Goal: Obtain resource: Obtain resource

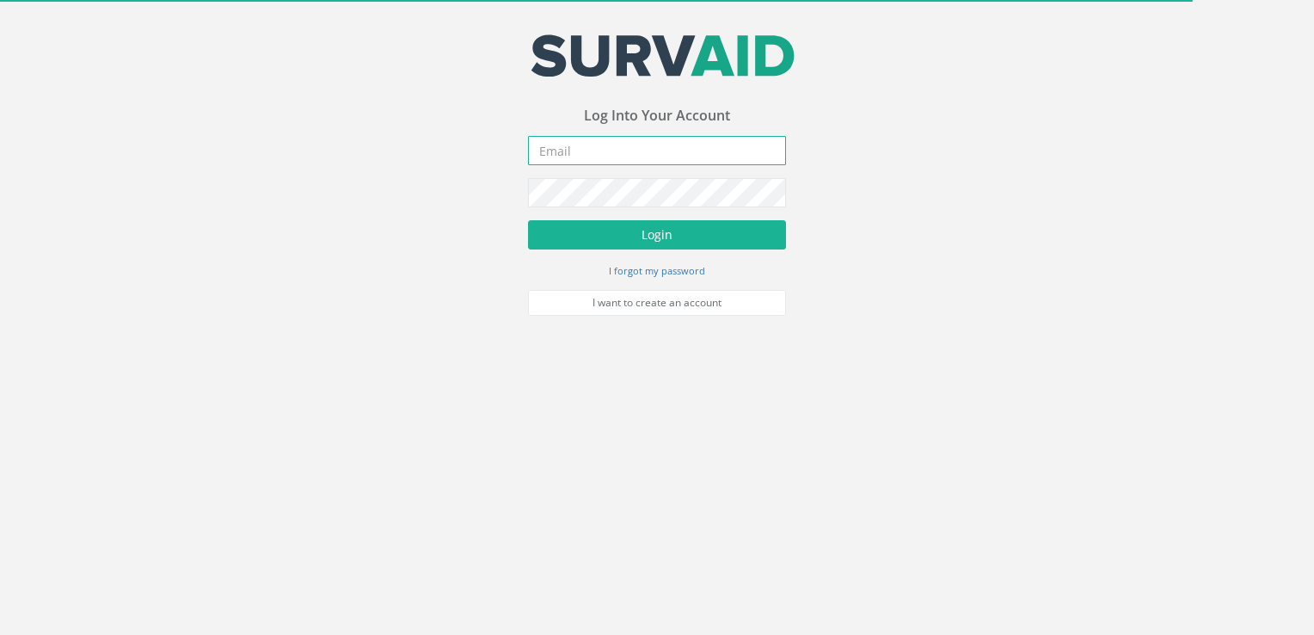
click at [592, 156] on input "email" at bounding box center [657, 150] width 258 height 29
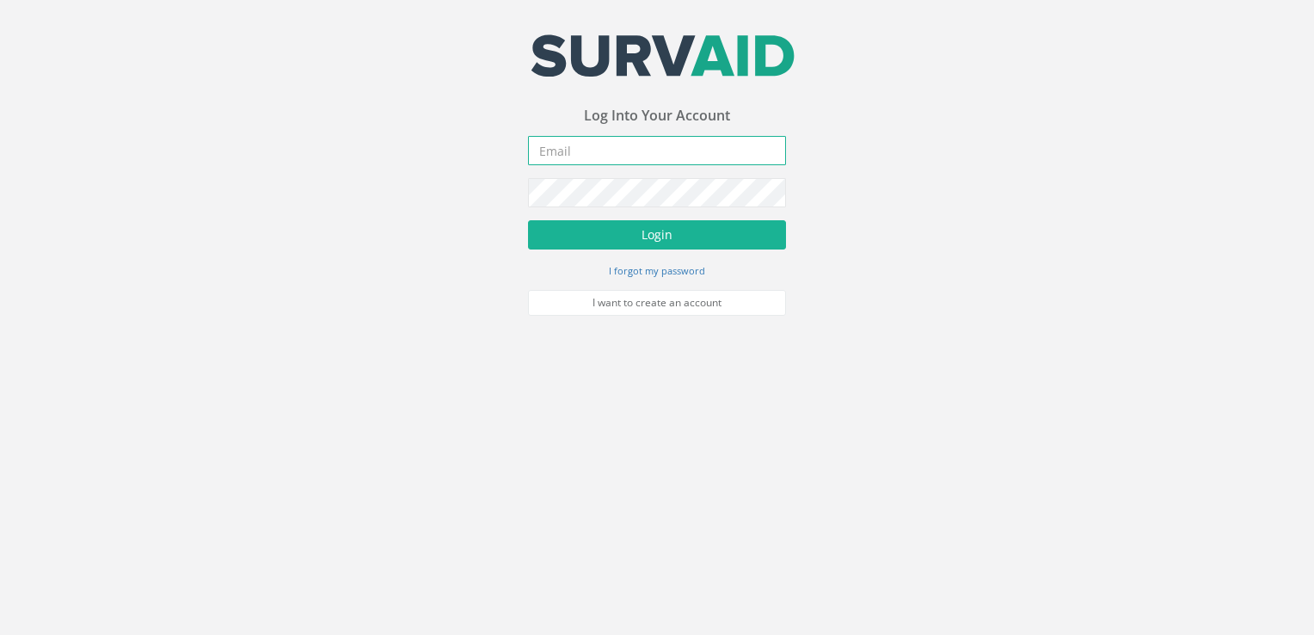
type input "[PERSON_NAME][EMAIL_ADDRESS][DOMAIN_NAME]"
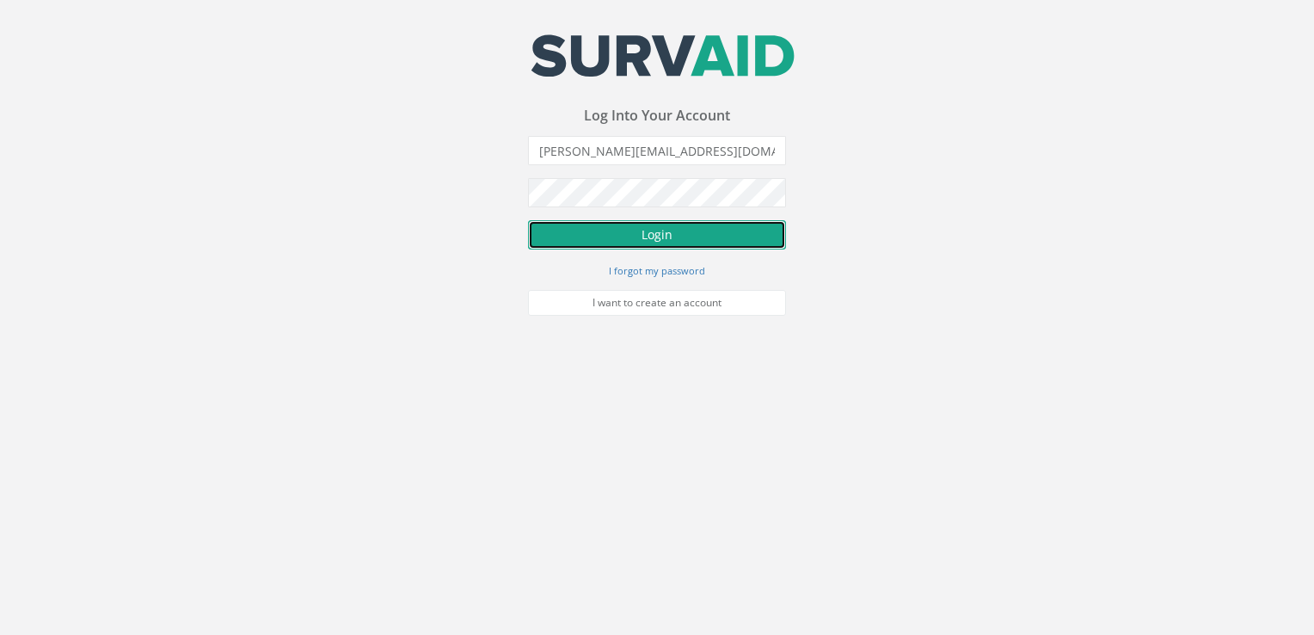
click at [565, 235] on button "Login" at bounding box center [657, 234] width 258 height 29
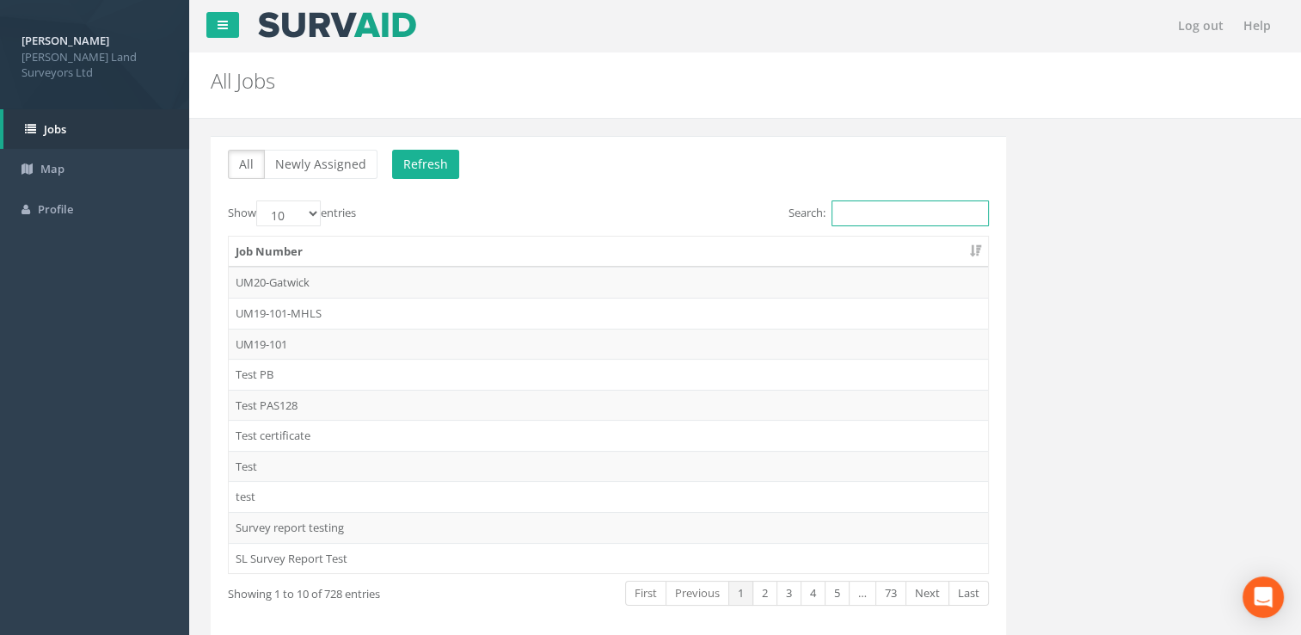
click at [877, 218] on input "Search:" at bounding box center [910, 213] width 157 height 26
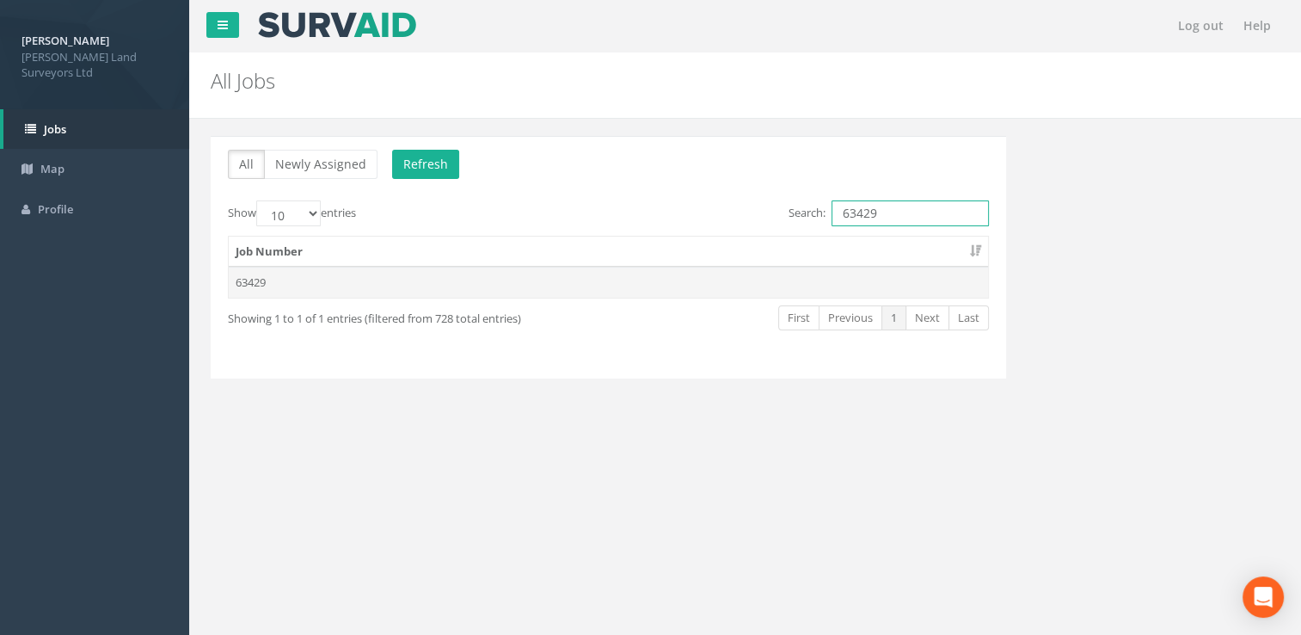
type input "63429"
click at [654, 268] on td "63429" at bounding box center [608, 282] width 759 height 31
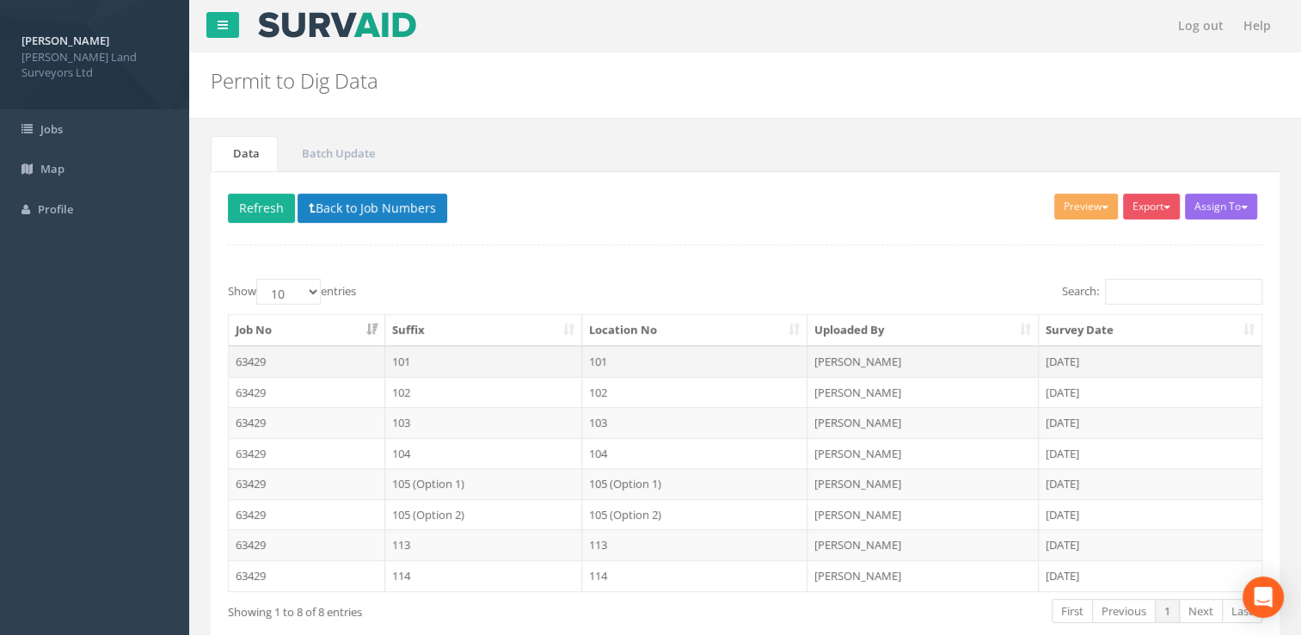
click at [618, 357] on td "101" at bounding box center [694, 361] width 225 height 31
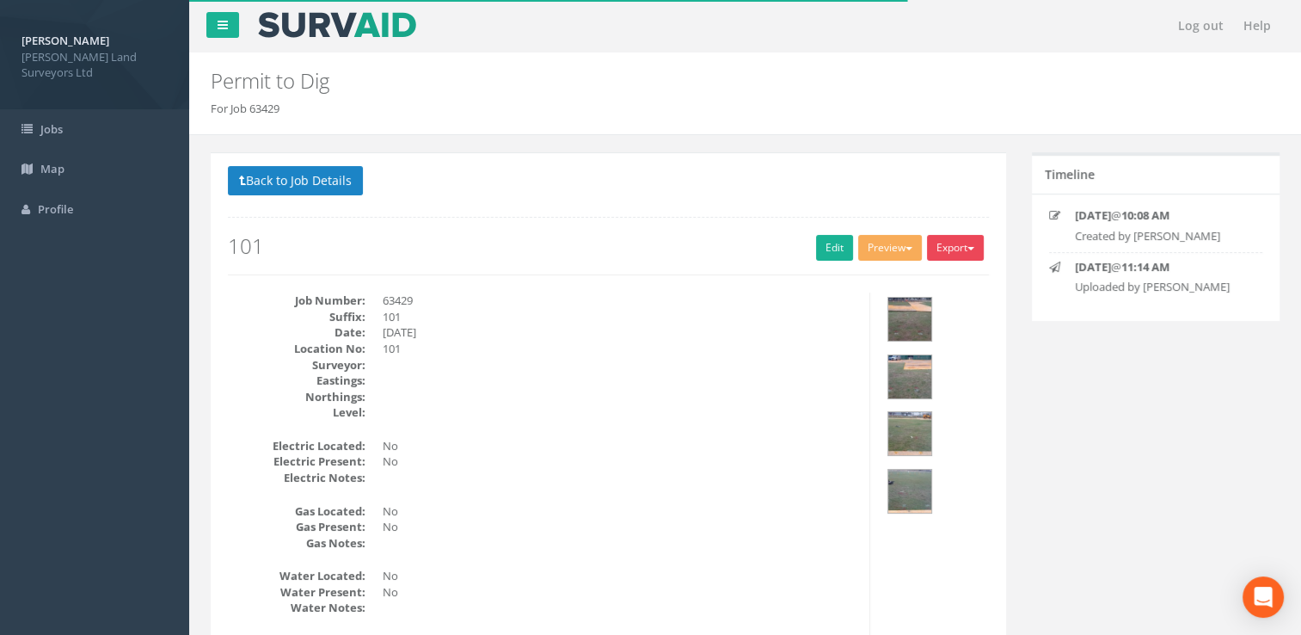
click at [962, 247] on button "Export" at bounding box center [955, 248] width 57 height 26
click at [942, 284] on link "MHLS Permit to Dig" at bounding box center [920, 283] width 131 height 27
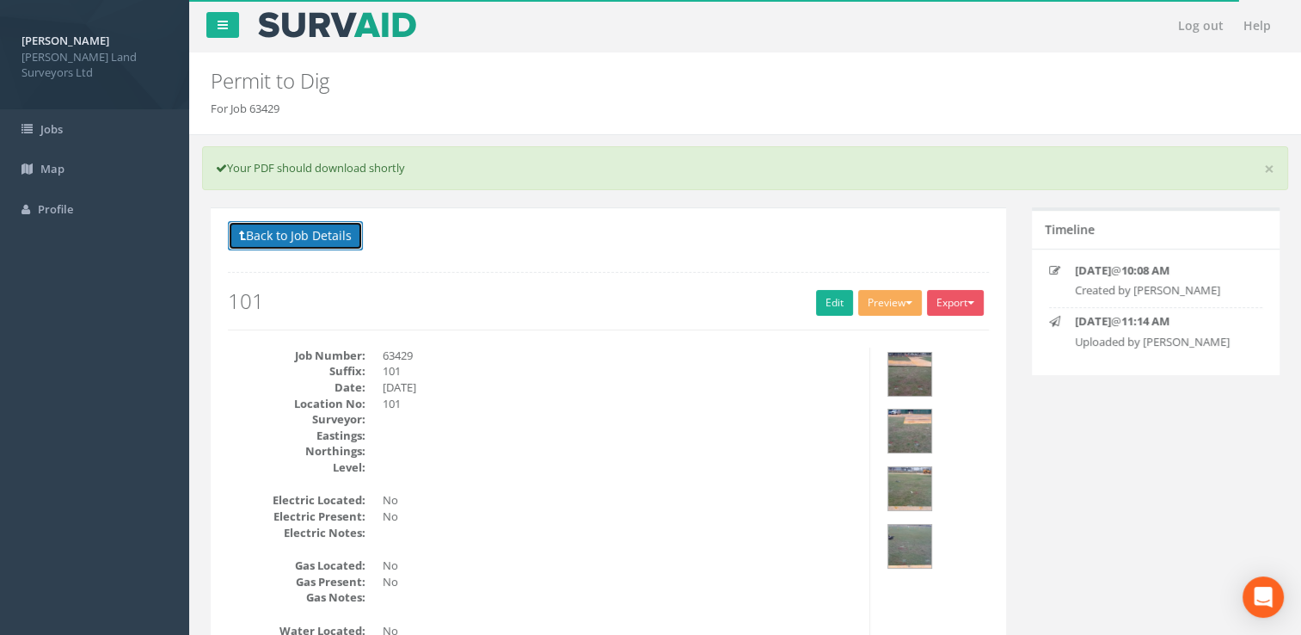
click at [296, 230] on button "Back to Job Details" at bounding box center [295, 235] width 135 height 29
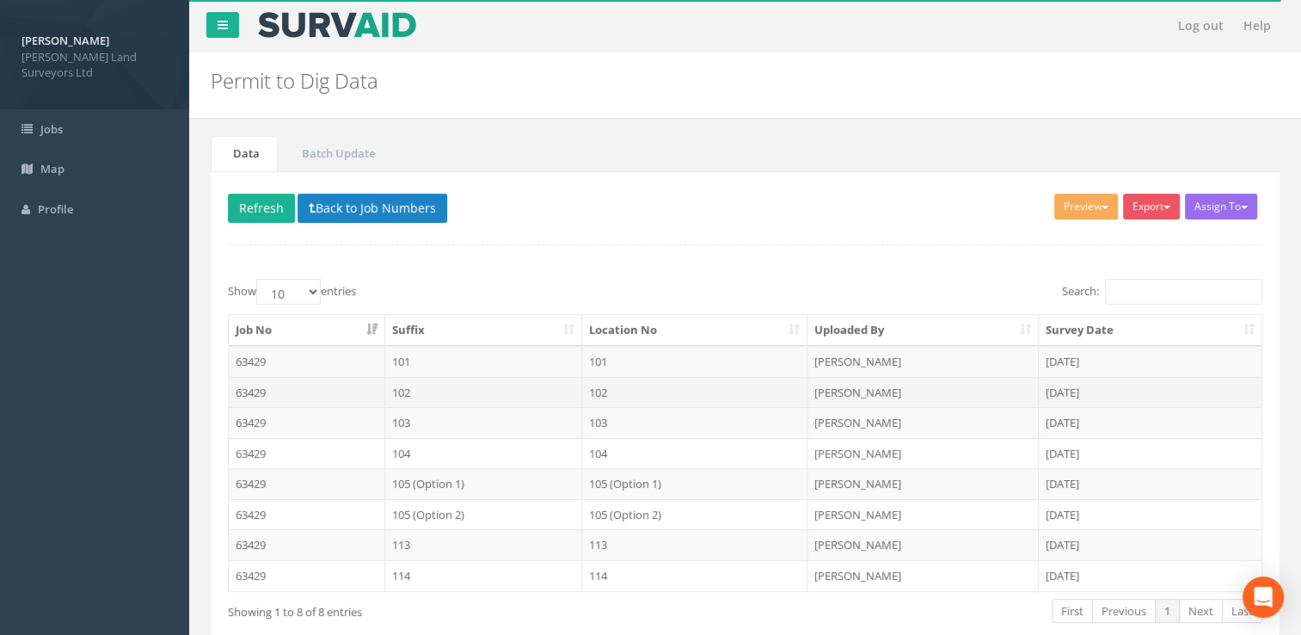
click at [439, 390] on td "102" at bounding box center [484, 392] width 198 height 31
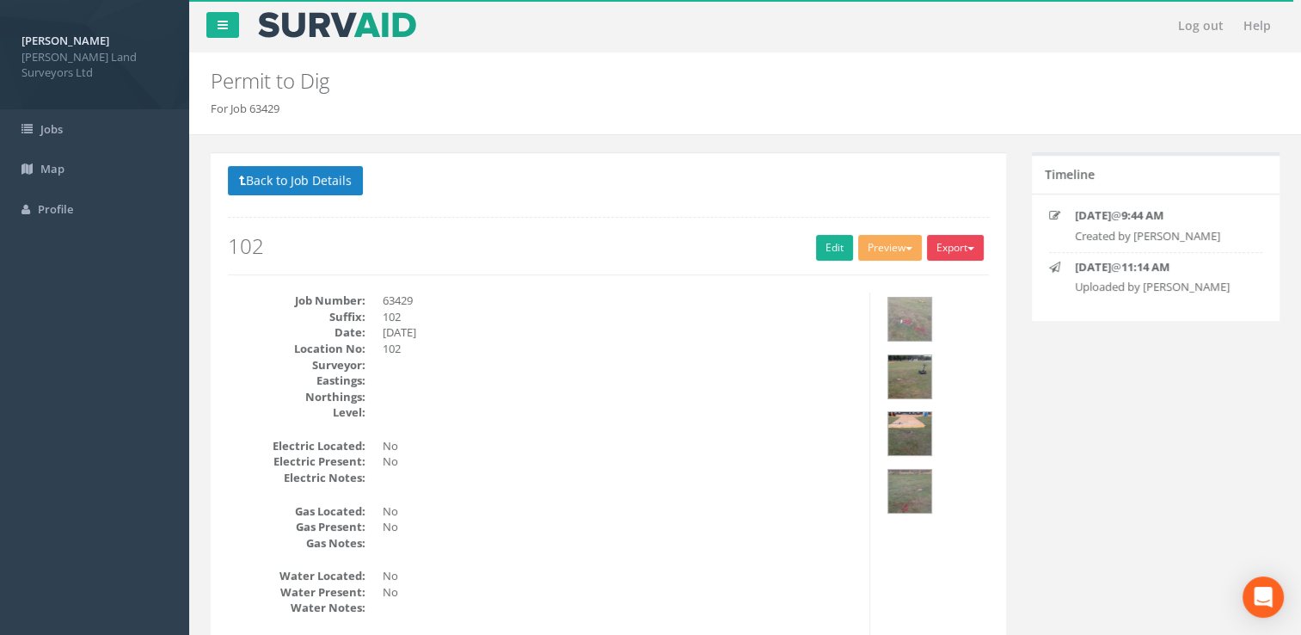
click at [977, 247] on button "Export" at bounding box center [955, 248] width 57 height 26
click at [925, 277] on link "MHLS Permit to Dig" at bounding box center [920, 283] width 131 height 27
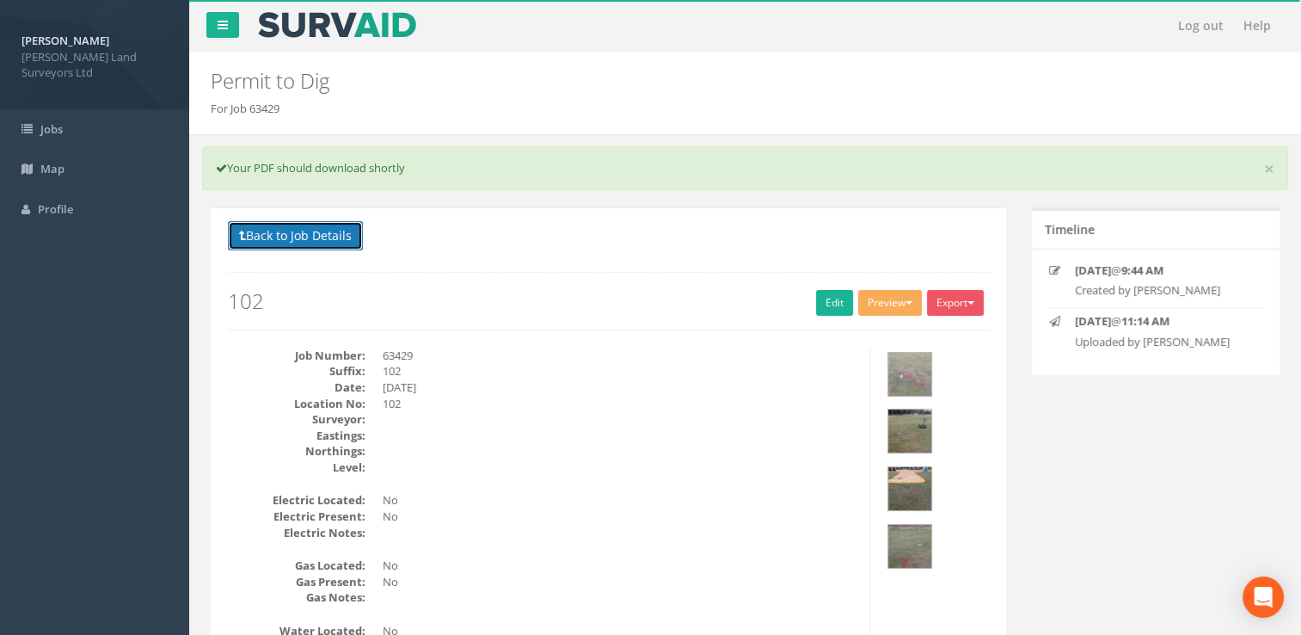
click at [294, 236] on button "Back to Job Details" at bounding box center [295, 235] width 135 height 29
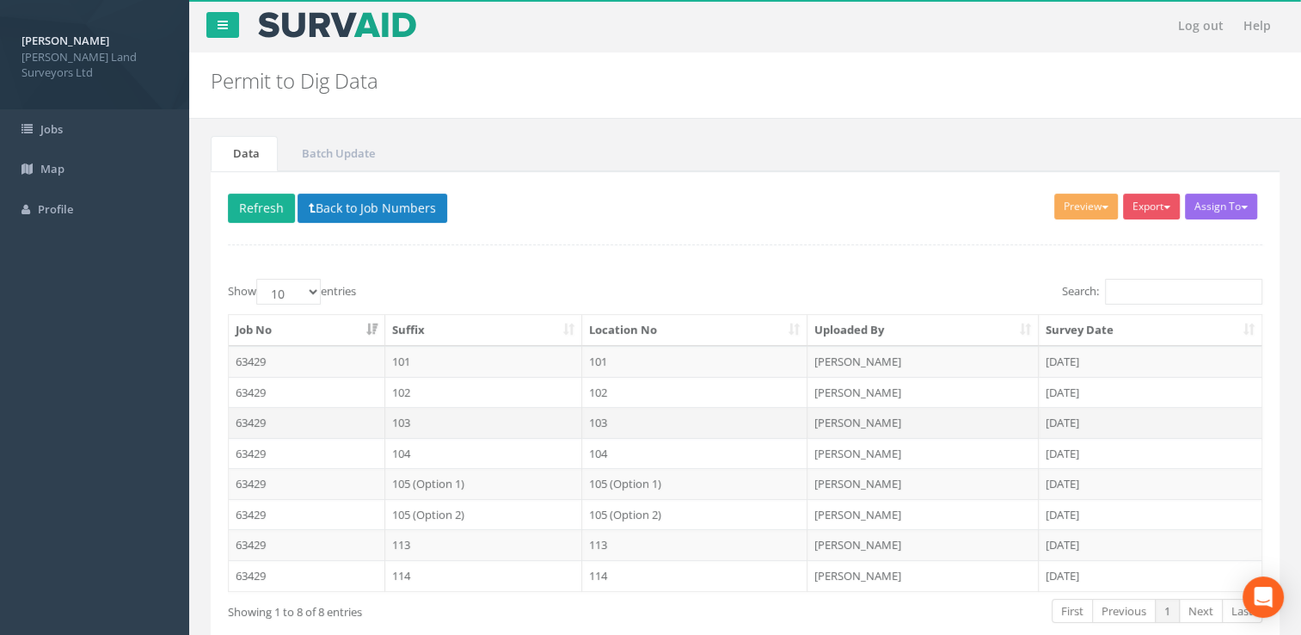
click at [605, 417] on td "103" at bounding box center [694, 422] width 225 height 31
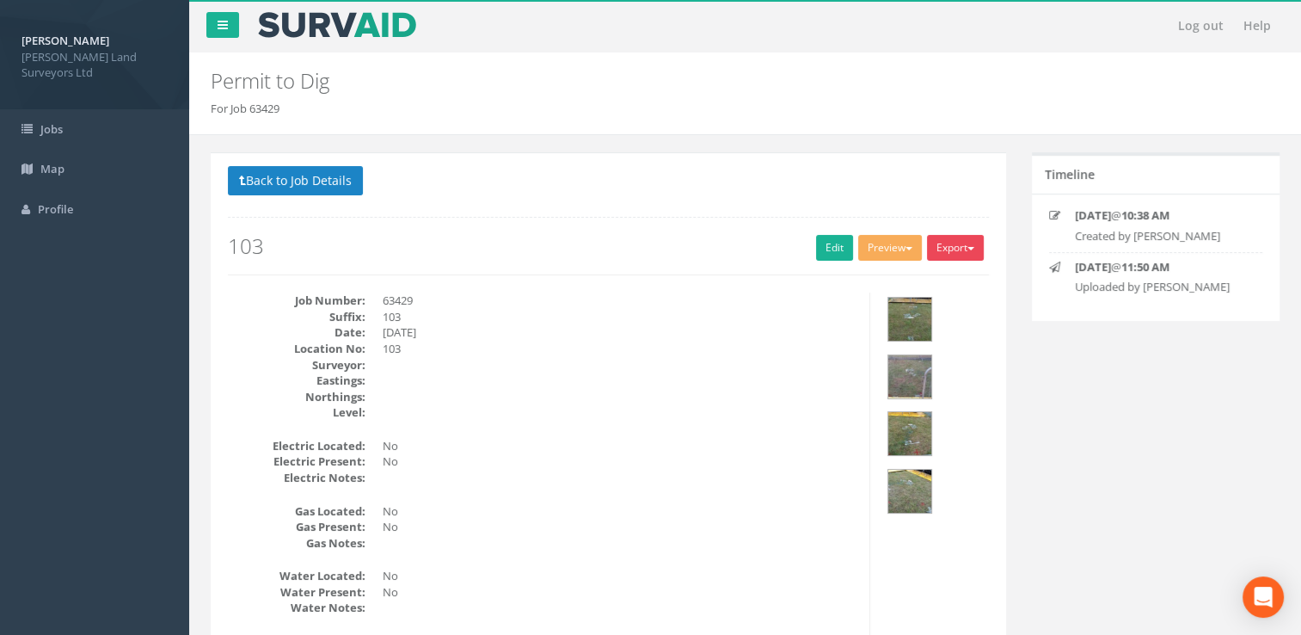
click at [956, 242] on button "Export" at bounding box center [955, 248] width 57 height 26
click at [915, 290] on link "MHLS Permit to Dig" at bounding box center [920, 283] width 131 height 27
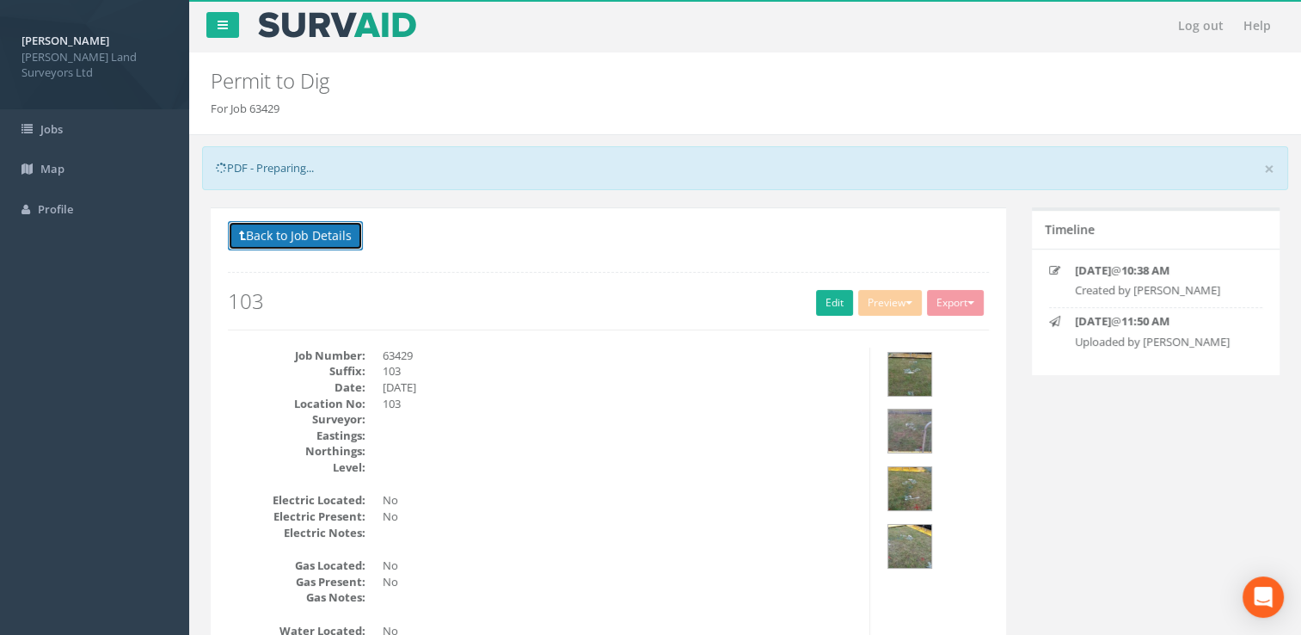
click at [261, 236] on button "Back to Job Details" at bounding box center [295, 235] width 135 height 29
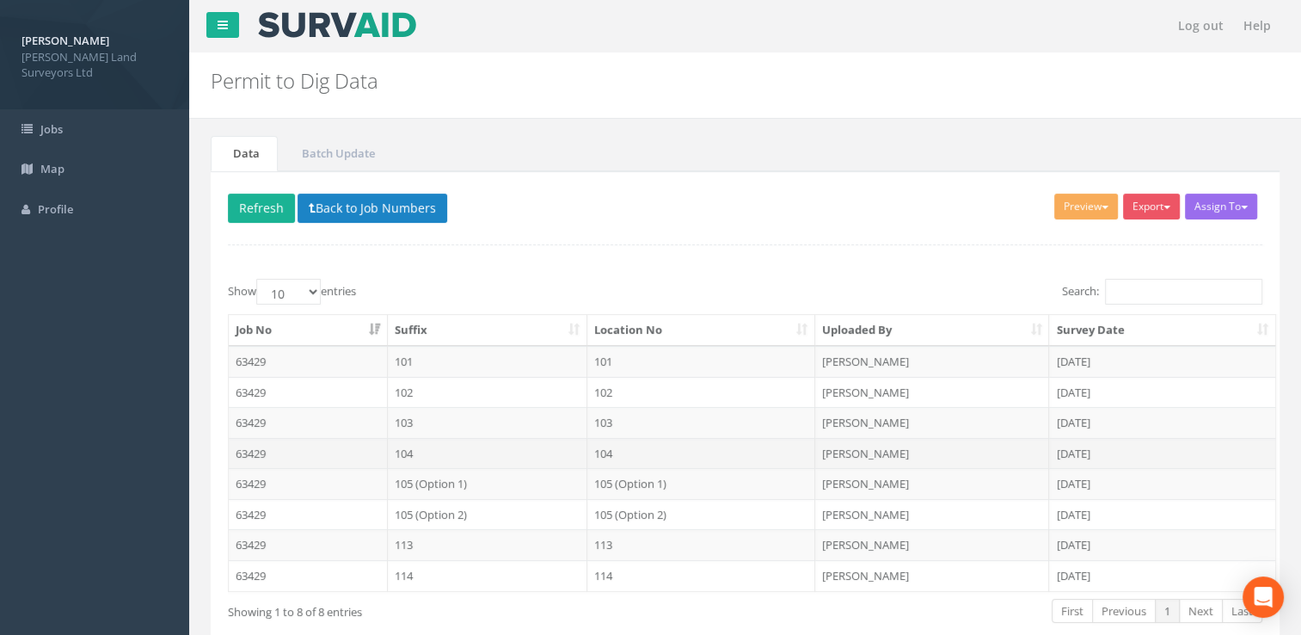
click at [628, 457] on td "104" at bounding box center [701, 453] width 228 height 31
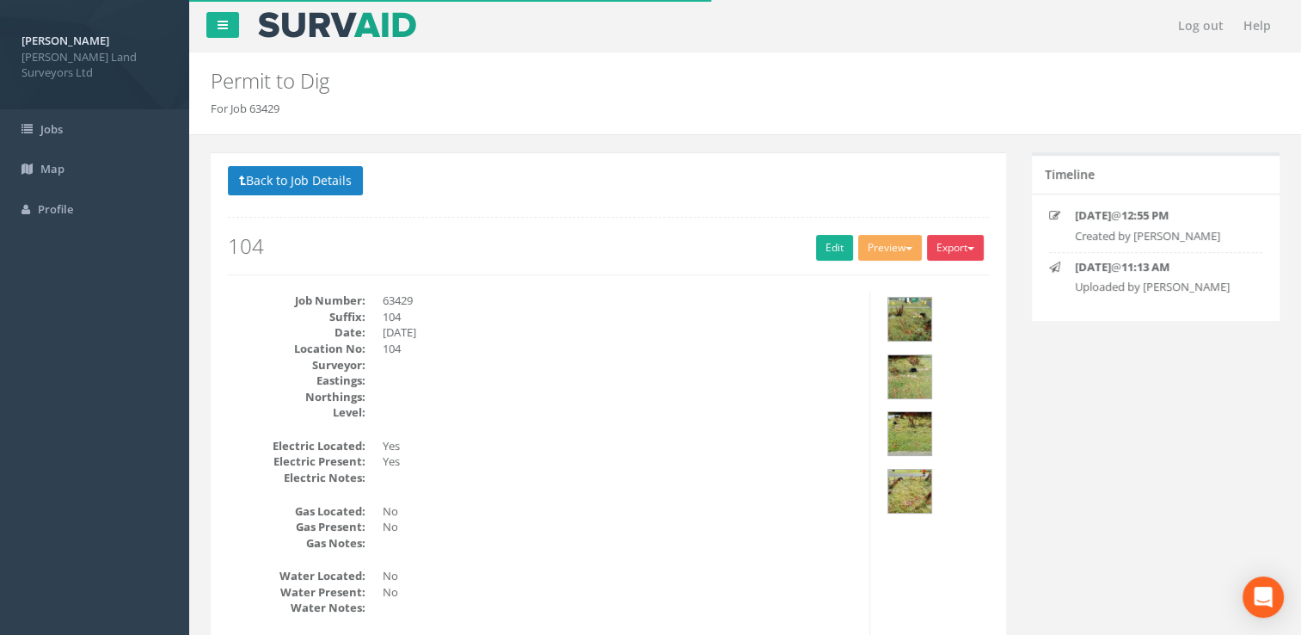
click at [947, 241] on button "Export" at bounding box center [955, 248] width 57 height 26
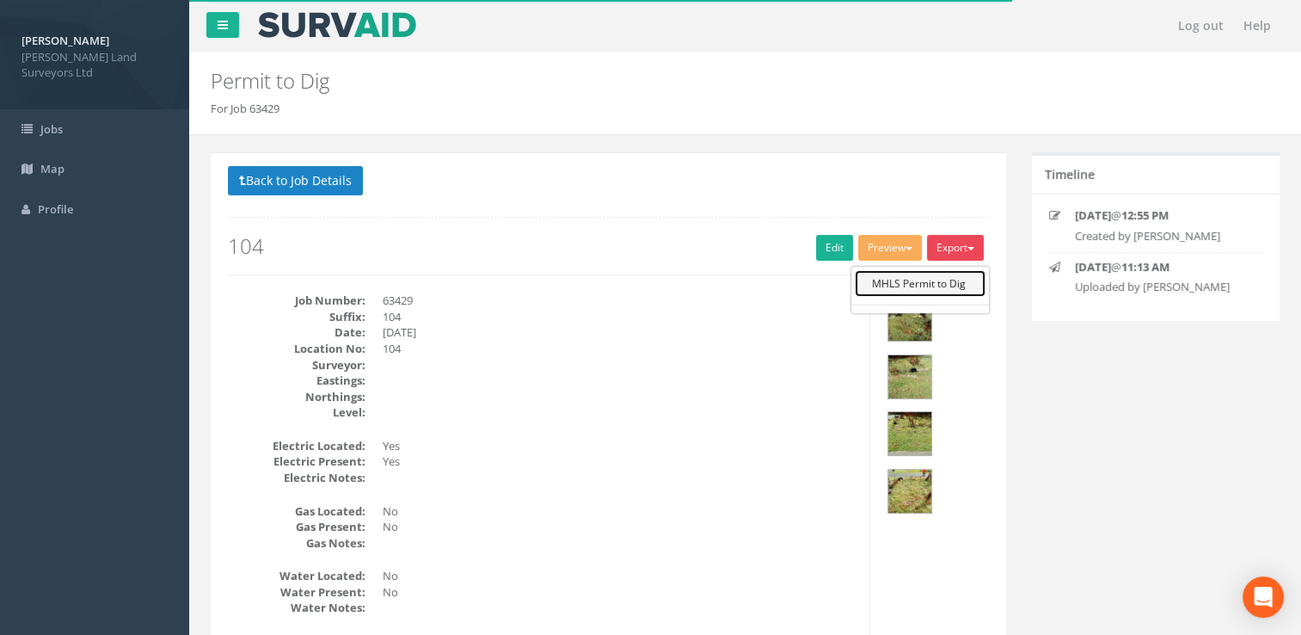
click at [925, 284] on link "MHLS Permit to Dig" at bounding box center [920, 283] width 131 height 27
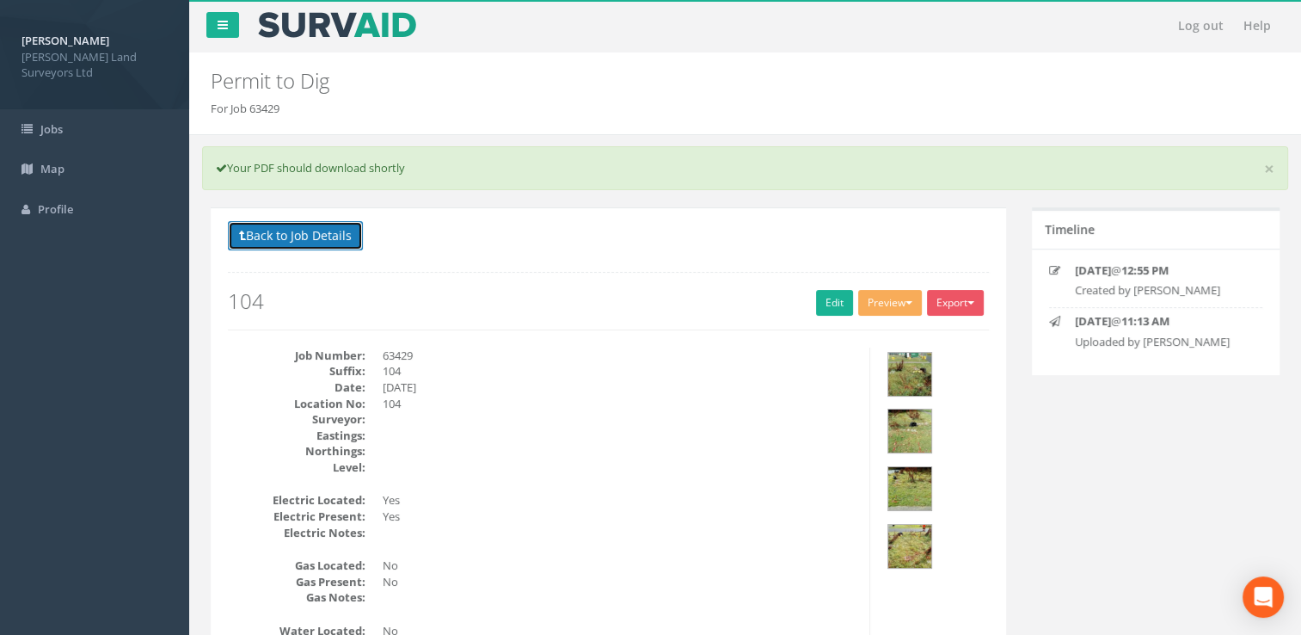
click at [284, 241] on button "Back to Job Details" at bounding box center [295, 235] width 135 height 29
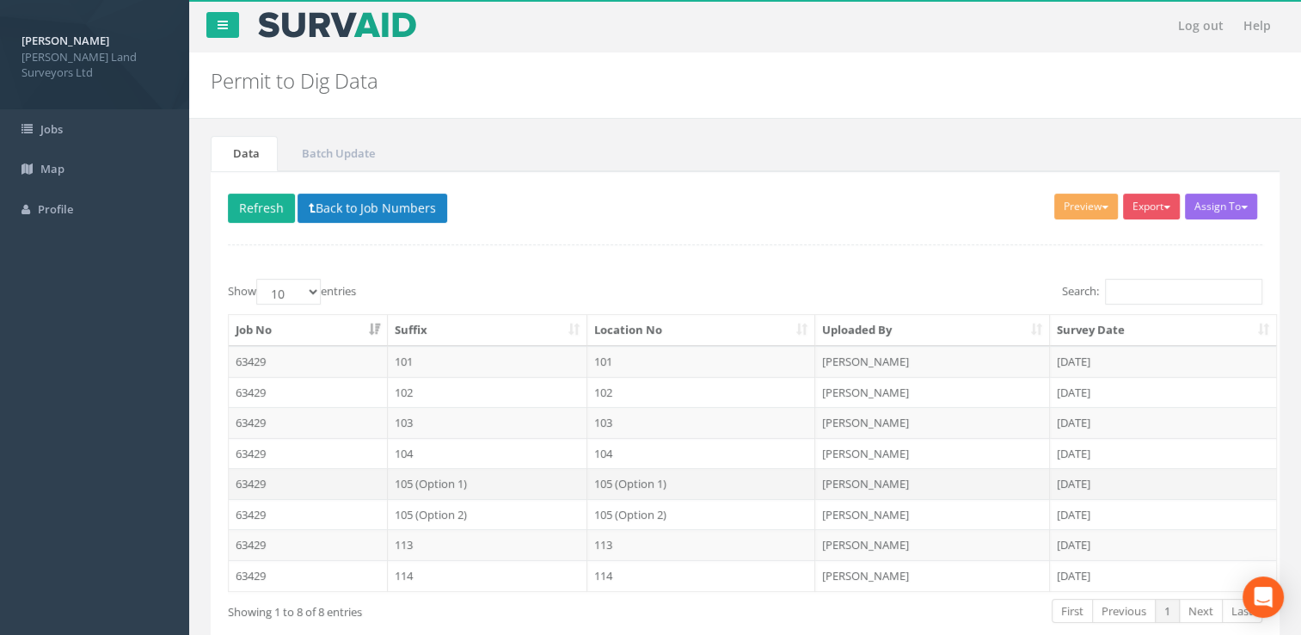
click at [430, 487] on td "105 (Option 1)" at bounding box center [488, 483] width 200 height 31
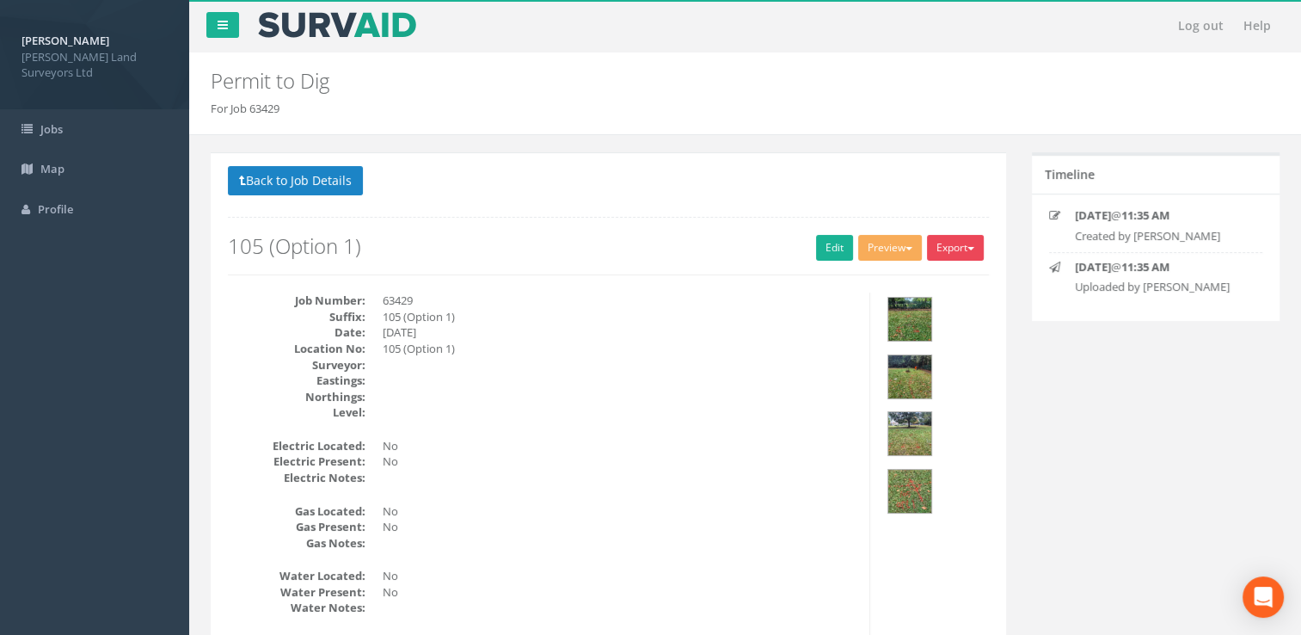
click at [941, 252] on button "Export" at bounding box center [955, 248] width 57 height 26
click at [922, 279] on link "MHLS Permit to Dig" at bounding box center [920, 283] width 131 height 27
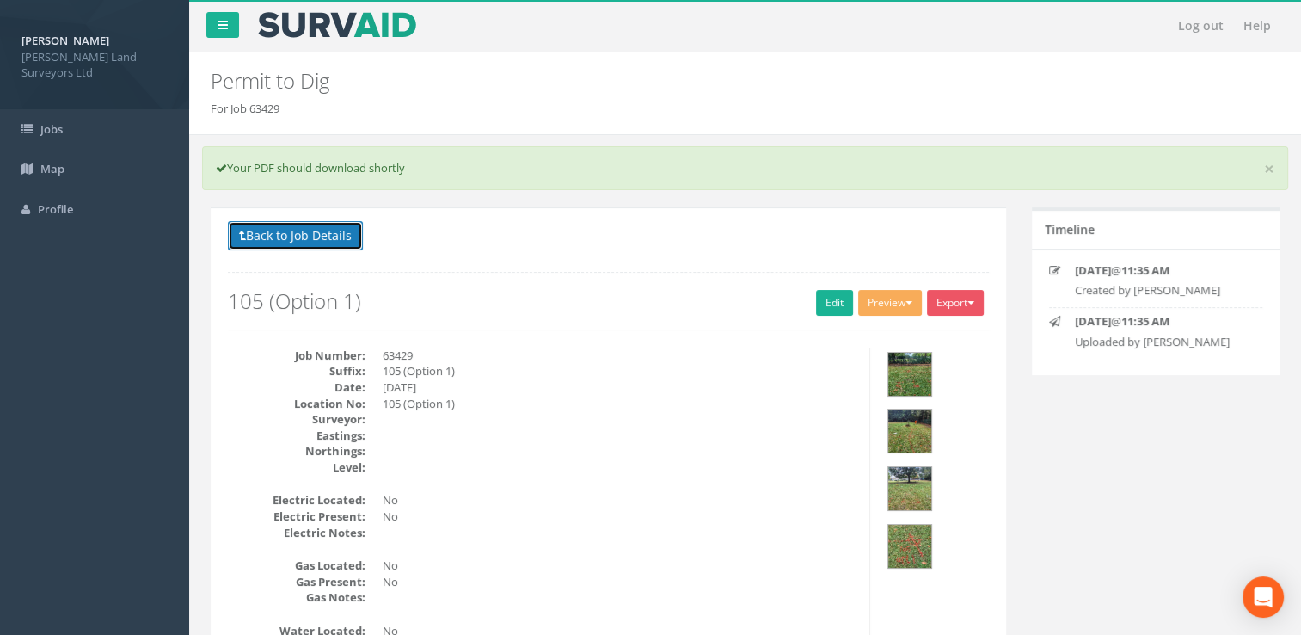
click at [313, 236] on button "Back to Job Details" at bounding box center [295, 235] width 135 height 29
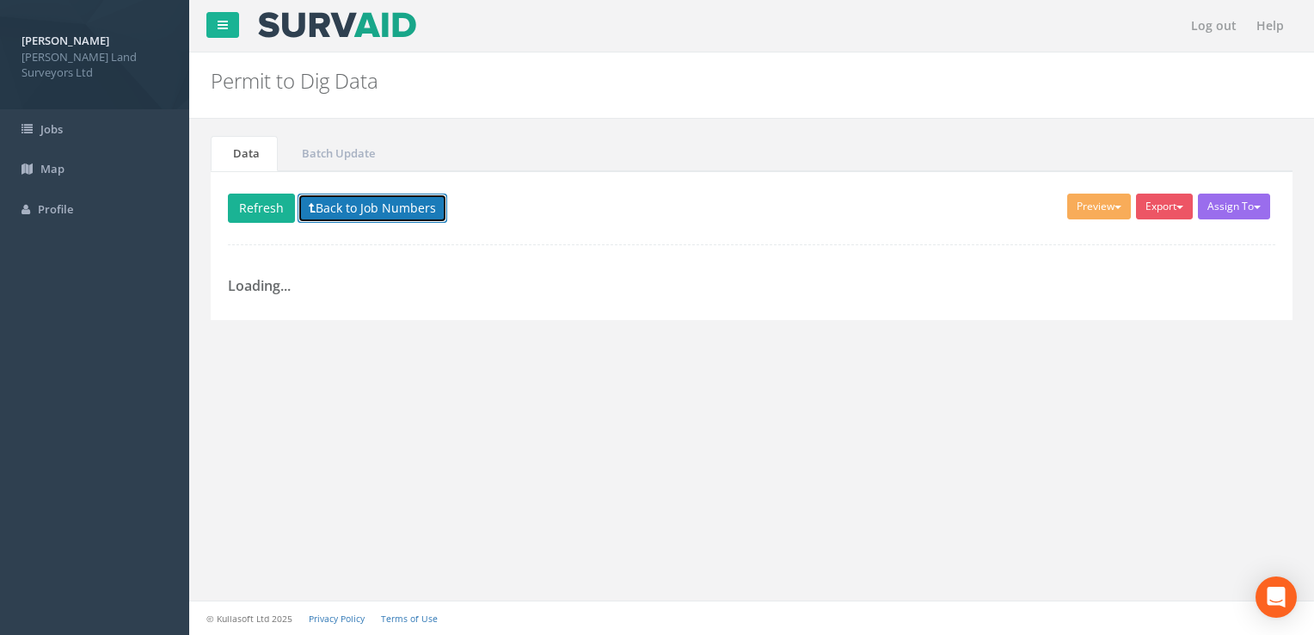
click at [323, 194] on button "Back to Job Numbers" at bounding box center [373, 207] width 150 height 29
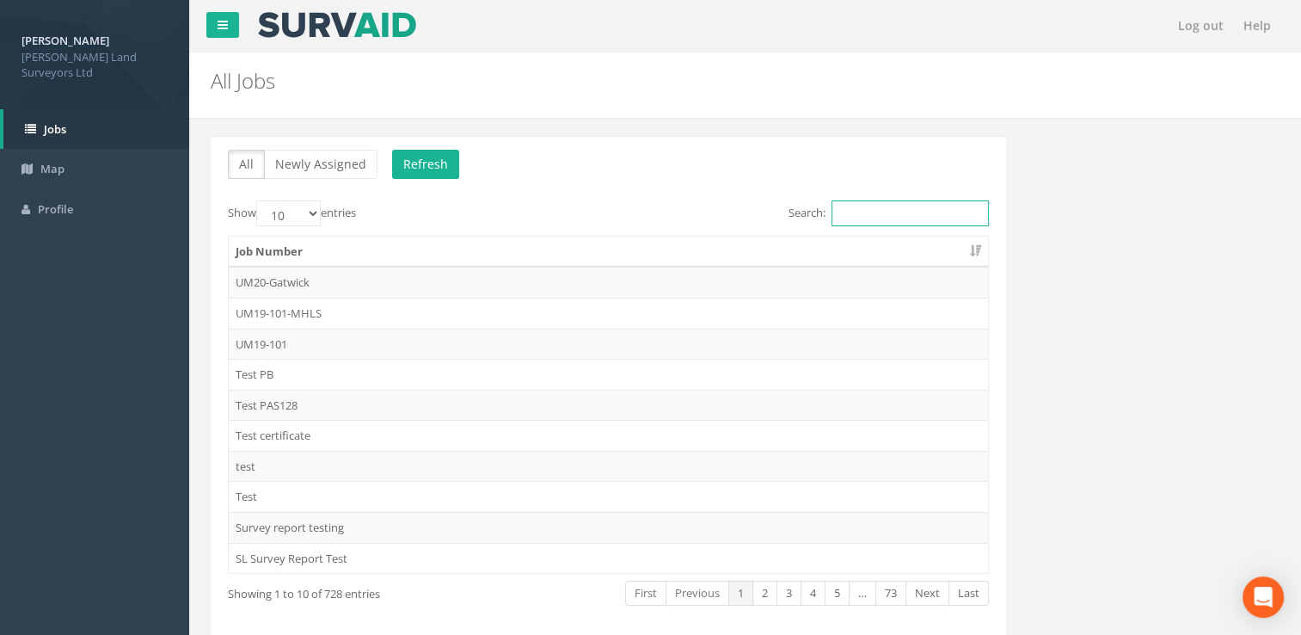
click at [916, 207] on input "Search:" at bounding box center [910, 213] width 157 height 26
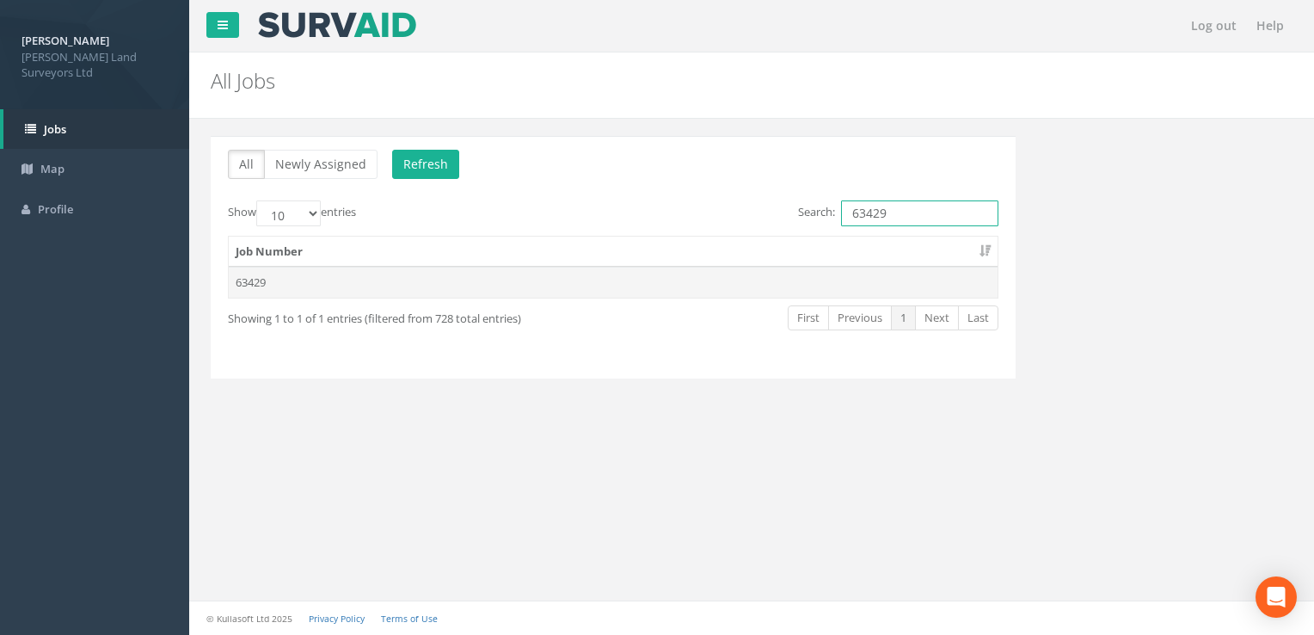
type input "63429"
click at [702, 284] on td "63429" at bounding box center [613, 282] width 769 height 31
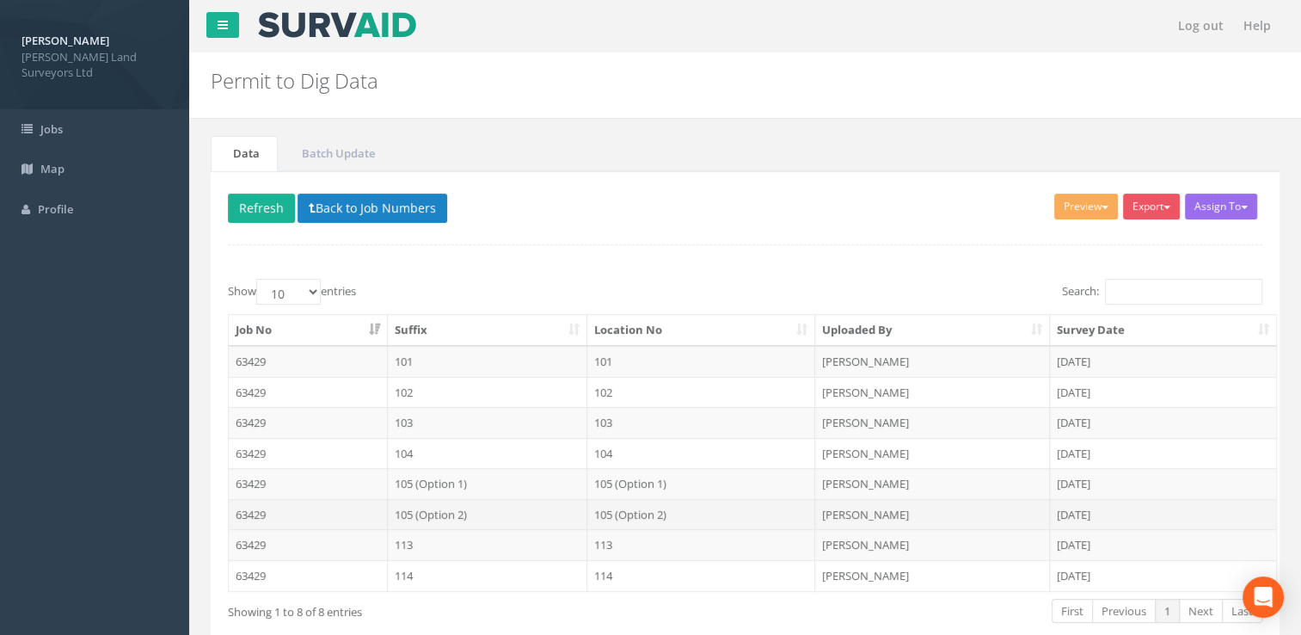
click at [466, 513] on td "105 (Option 2)" at bounding box center [488, 514] width 200 height 31
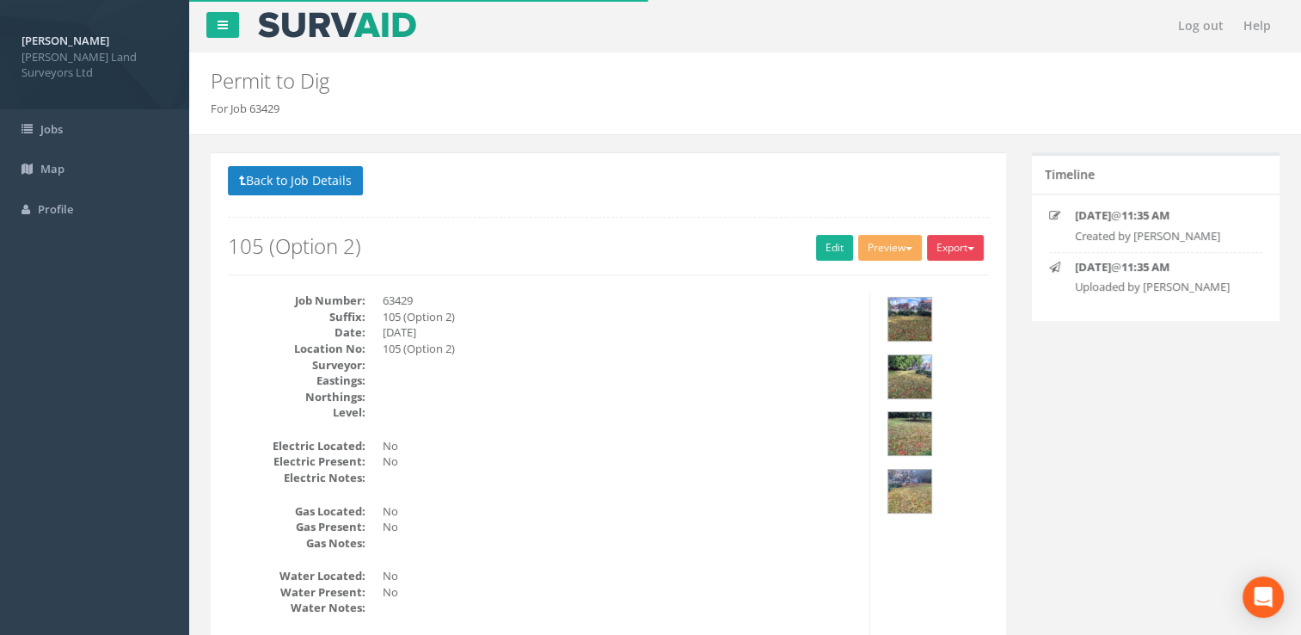
click at [949, 242] on button "Export" at bounding box center [955, 248] width 57 height 26
click at [908, 278] on link "MHLS Permit to Dig" at bounding box center [920, 283] width 131 height 27
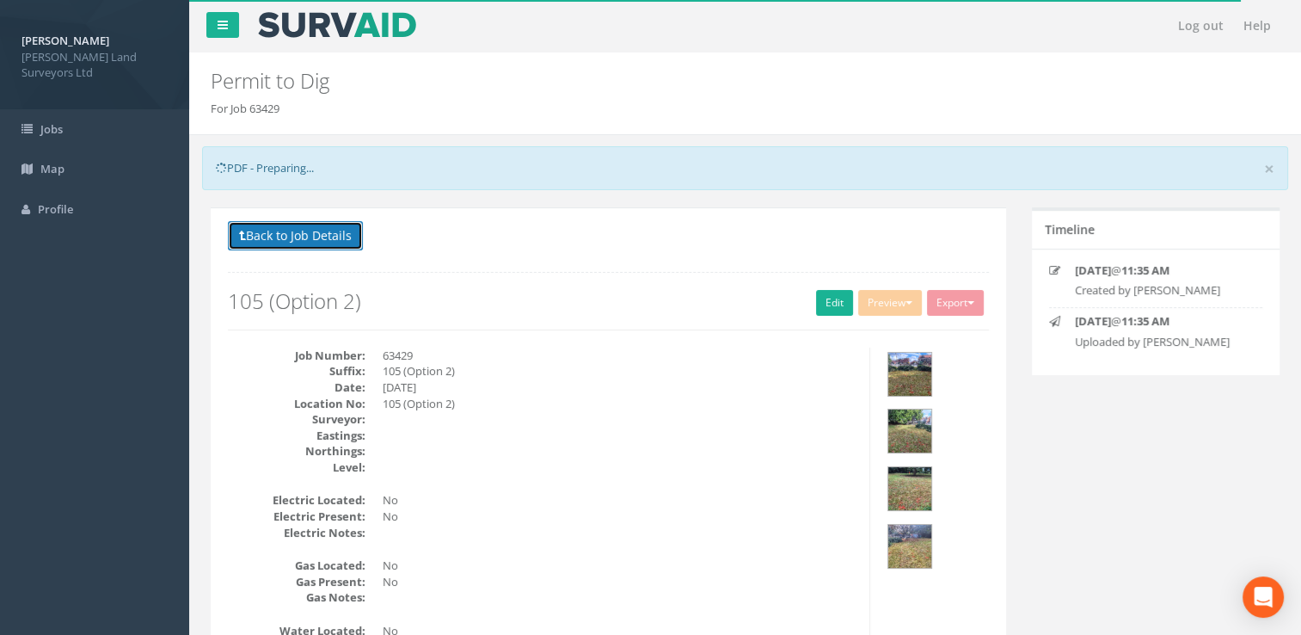
click at [310, 229] on button "Back to Job Details" at bounding box center [295, 235] width 135 height 29
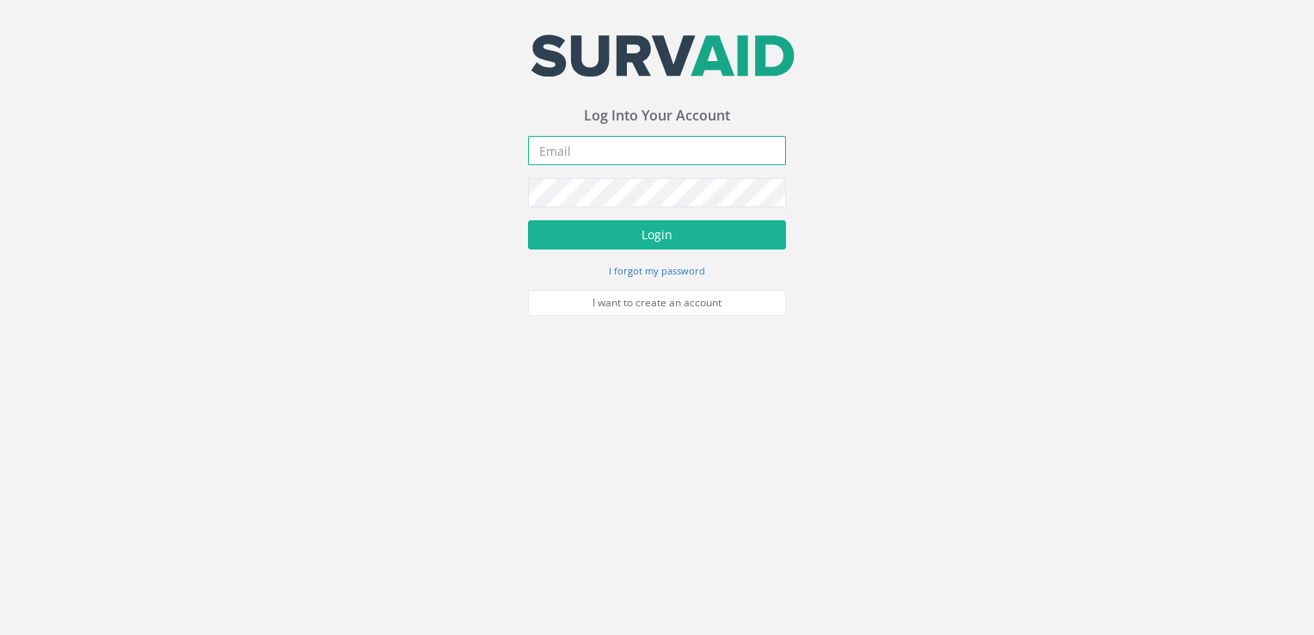
click at [624, 142] on input "email" at bounding box center [657, 150] width 258 height 29
type input "[PERSON_NAME][EMAIL_ADDRESS][DOMAIN_NAME]"
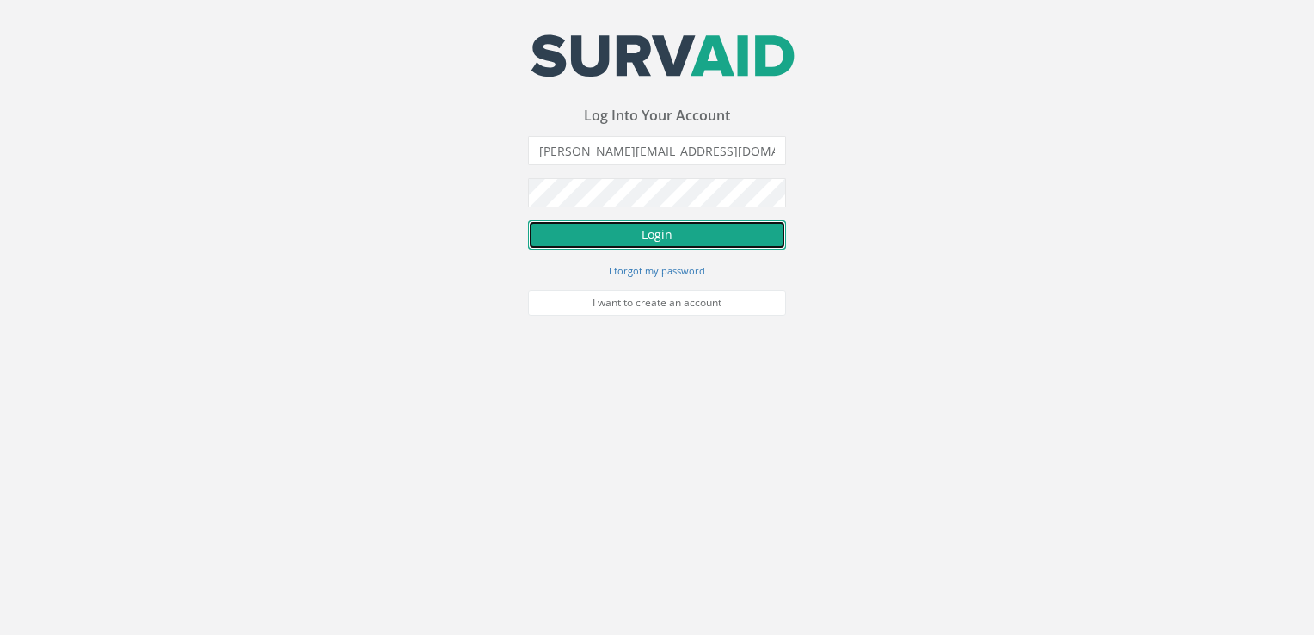
click at [581, 238] on button "Login" at bounding box center [657, 234] width 258 height 29
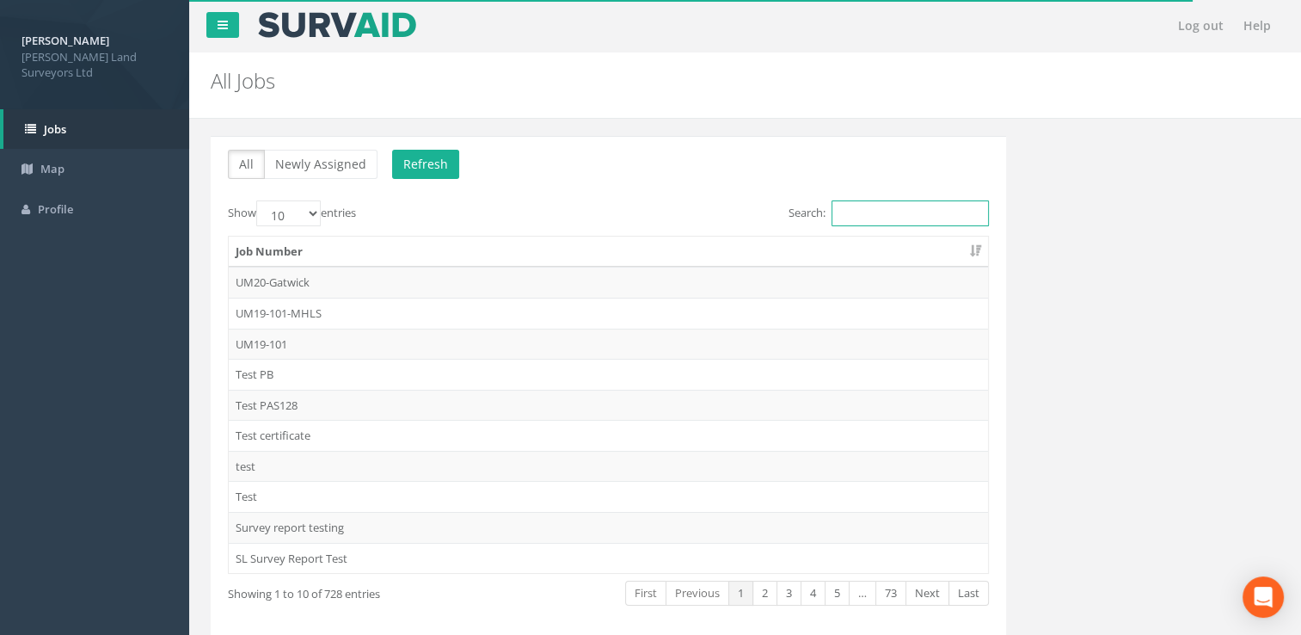
click at [866, 215] on input "Search:" at bounding box center [910, 213] width 157 height 26
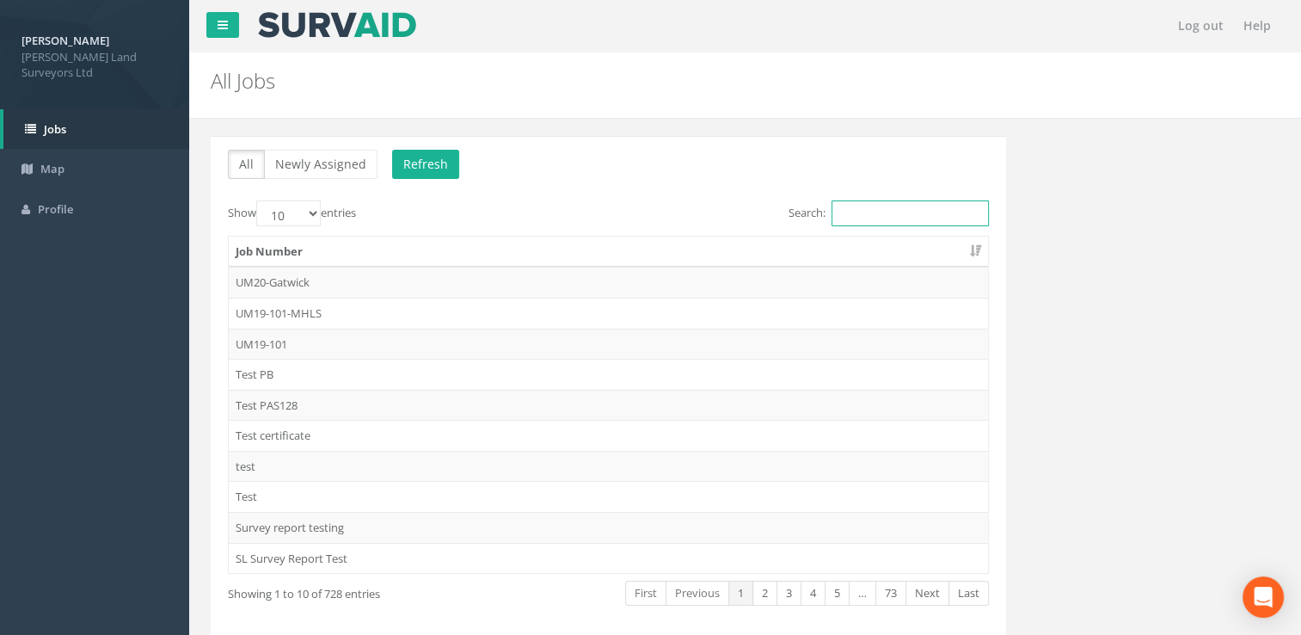
click at [895, 205] on input "Search:" at bounding box center [910, 213] width 157 height 26
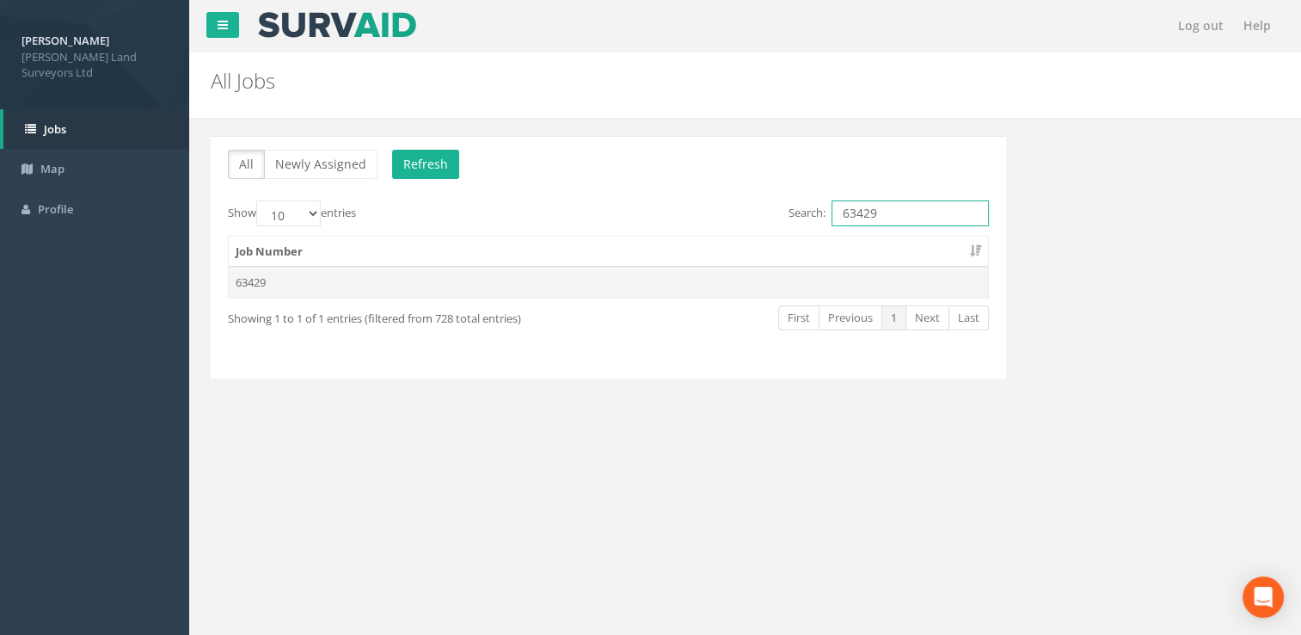
type input "63429"
click at [753, 293] on td "63429" at bounding box center [608, 282] width 759 height 31
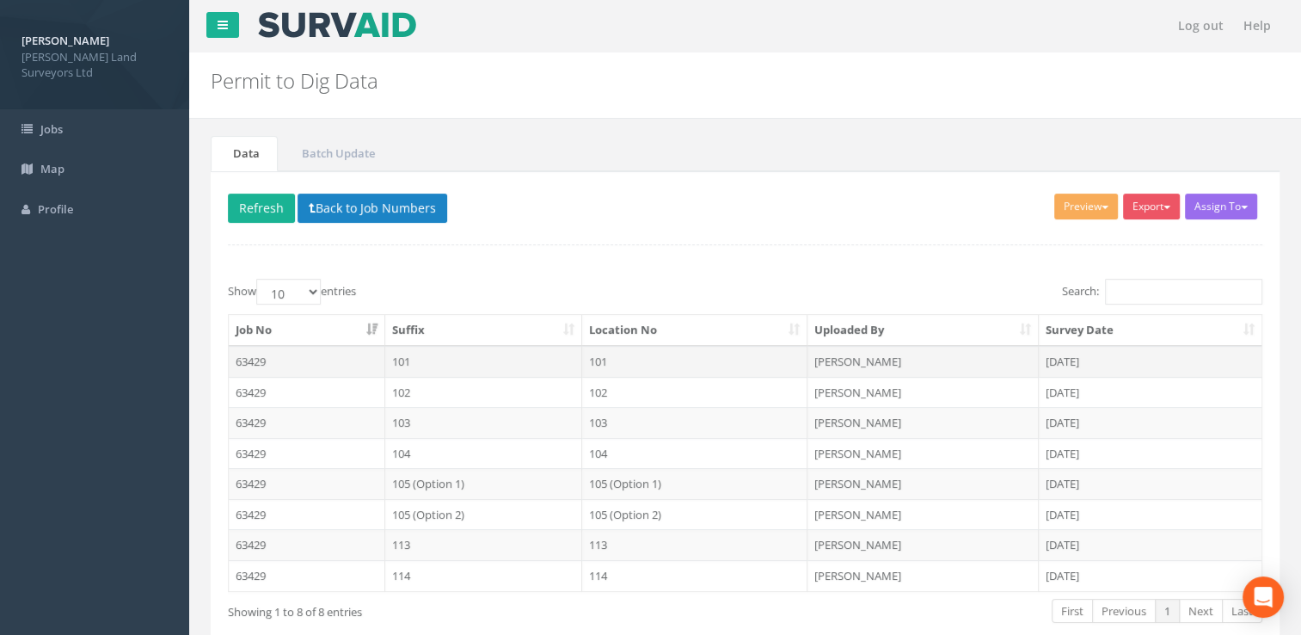
click at [603, 359] on td "101" at bounding box center [694, 361] width 225 height 31
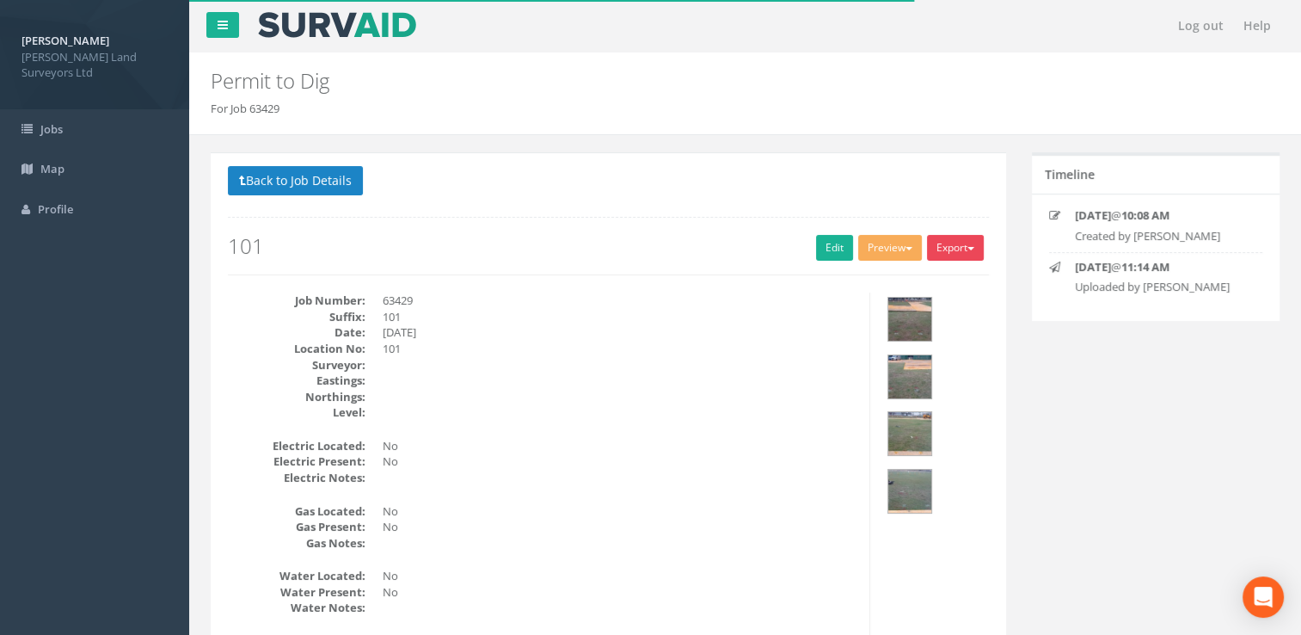
click at [961, 242] on button "Export" at bounding box center [955, 248] width 57 height 26
click at [955, 172] on p "Back to Job Details" at bounding box center [608, 183] width 761 height 34
click at [956, 246] on button "Export" at bounding box center [955, 248] width 57 height 26
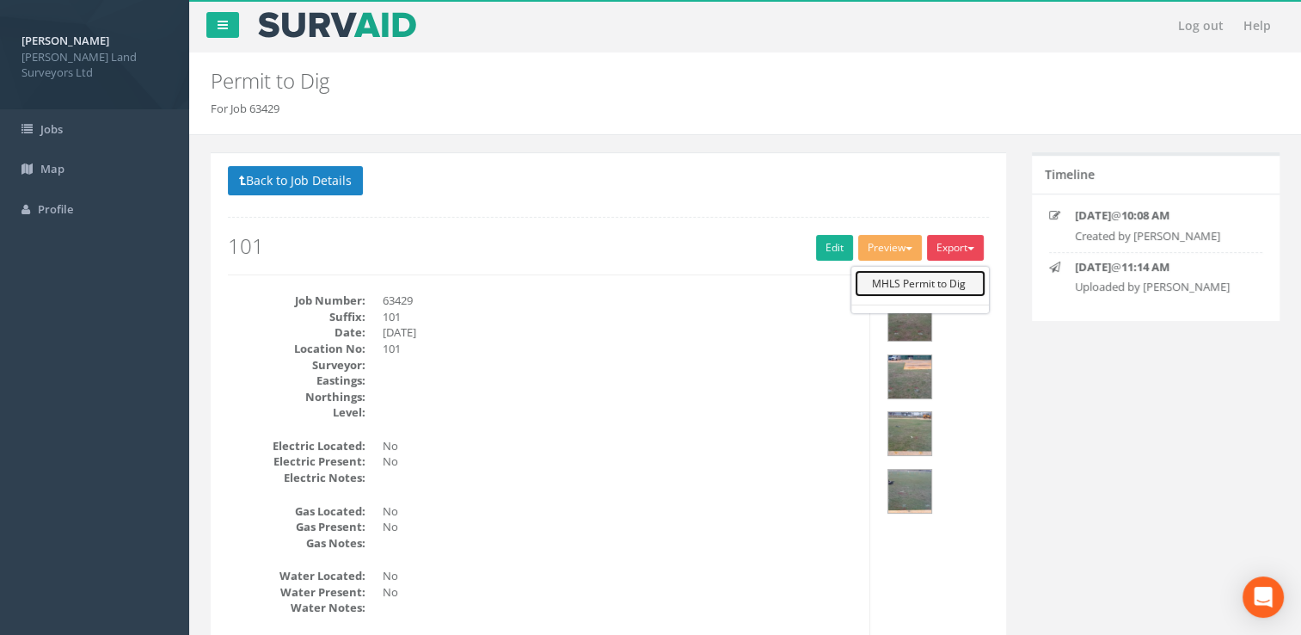
click at [933, 274] on link "MHLS Permit to Dig" at bounding box center [920, 283] width 131 height 27
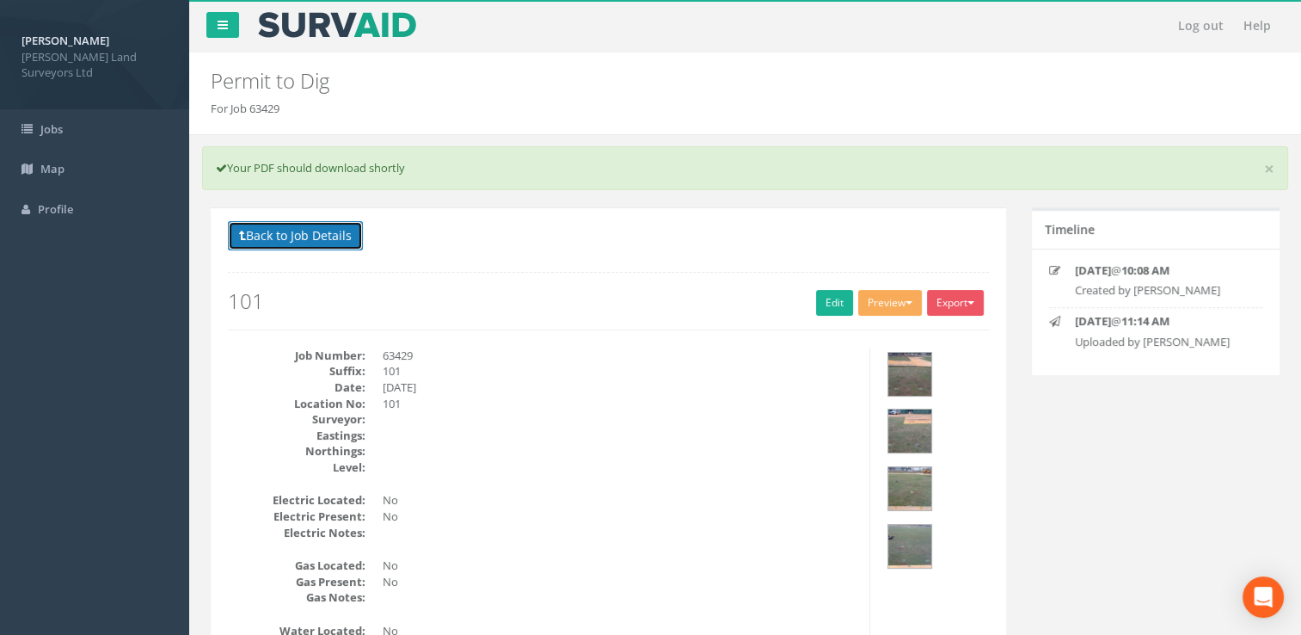
click at [258, 229] on button "Back to Job Details" at bounding box center [295, 235] width 135 height 29
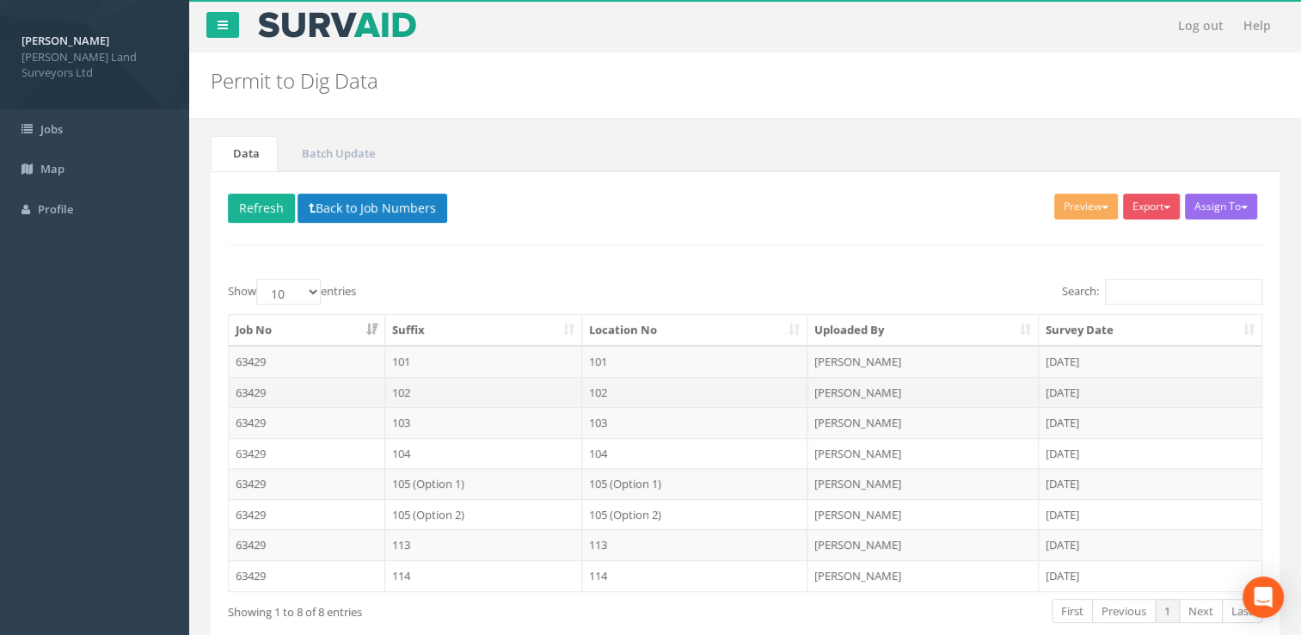
click at [727, 384] on td "102" at bounding box center [694, 392] width 225 height 31
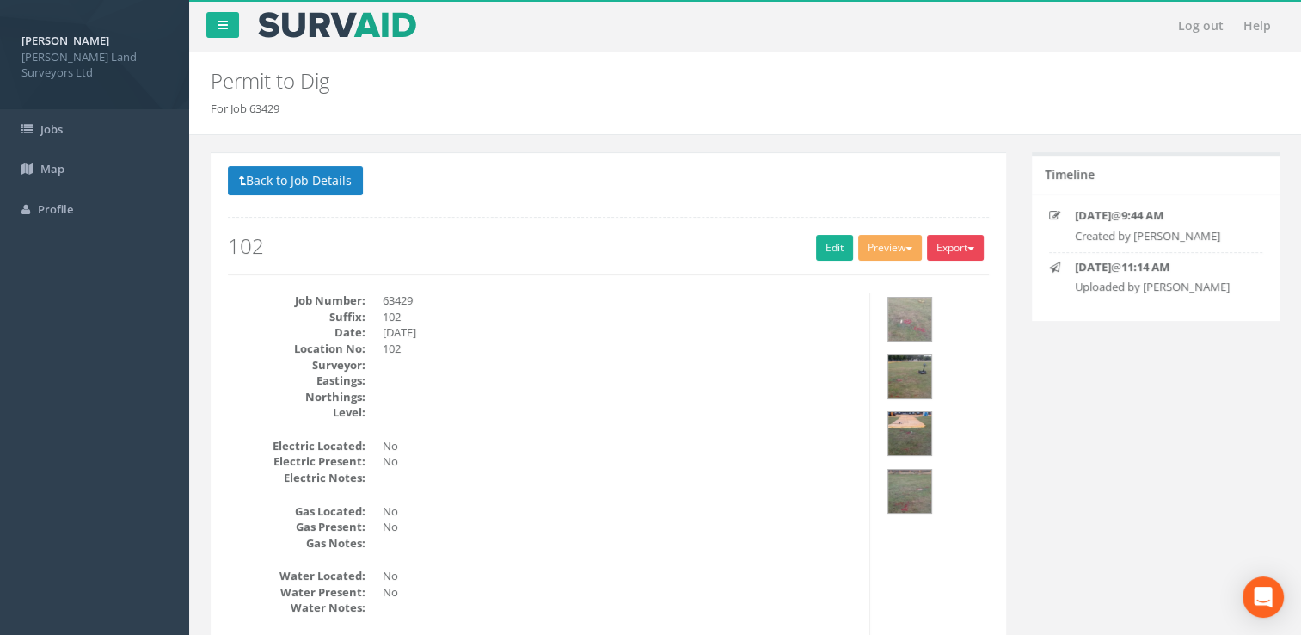
click at [951, 244] on button "Export" at bounding box center [955, 248] width 57 height 26
click at [929, 278] on link "MHLS Permit to Dig" at bounding box center [920, 283] width 131 height 27
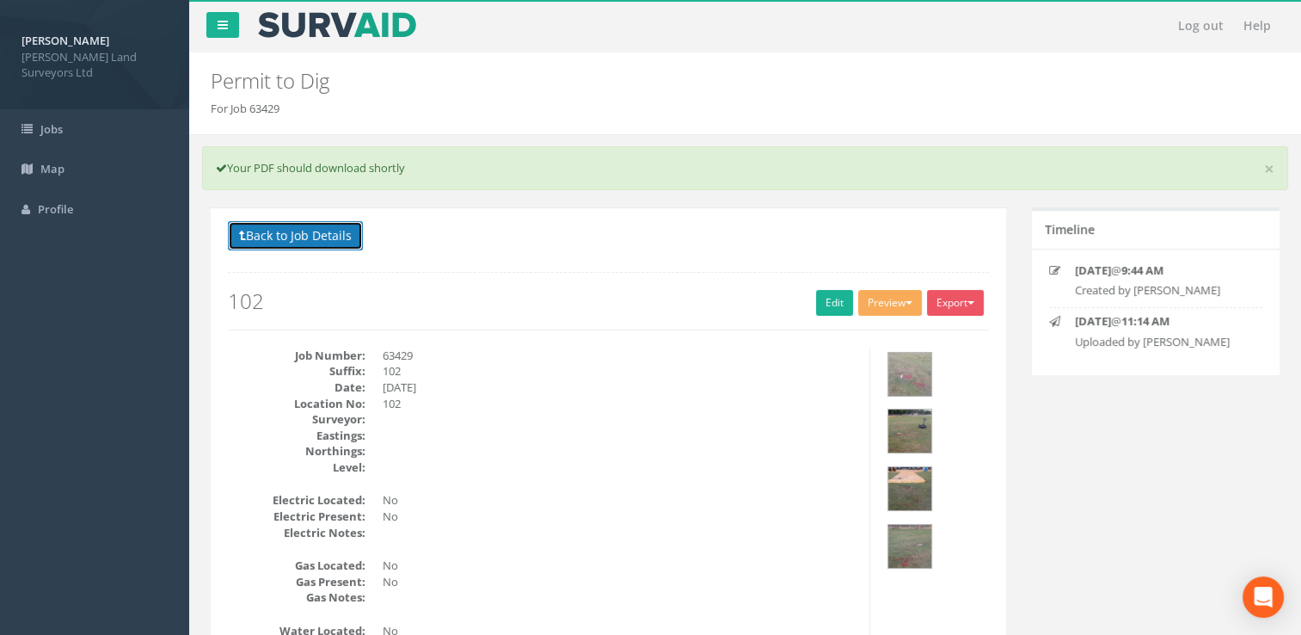
click at [274, 231] on button "Back to Job Details" at bounding box center [295, 235] width 135 height 29
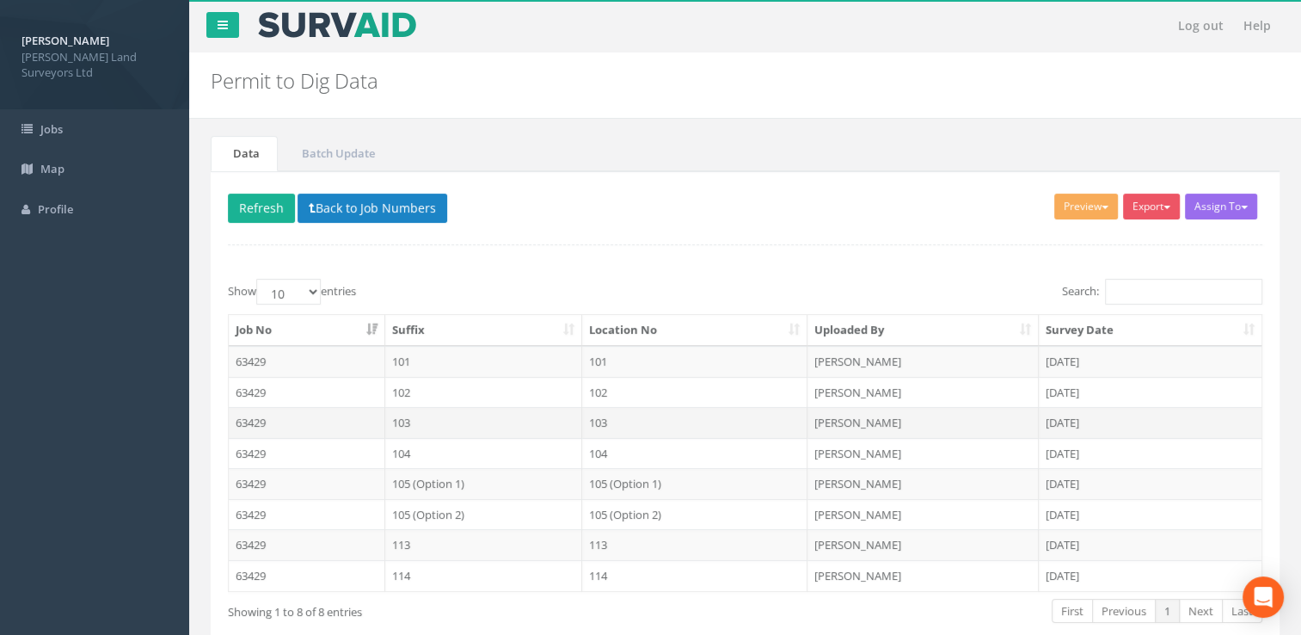
click at [619, 424] on td "103" at bounding box center [694, 422] width 225 height 31
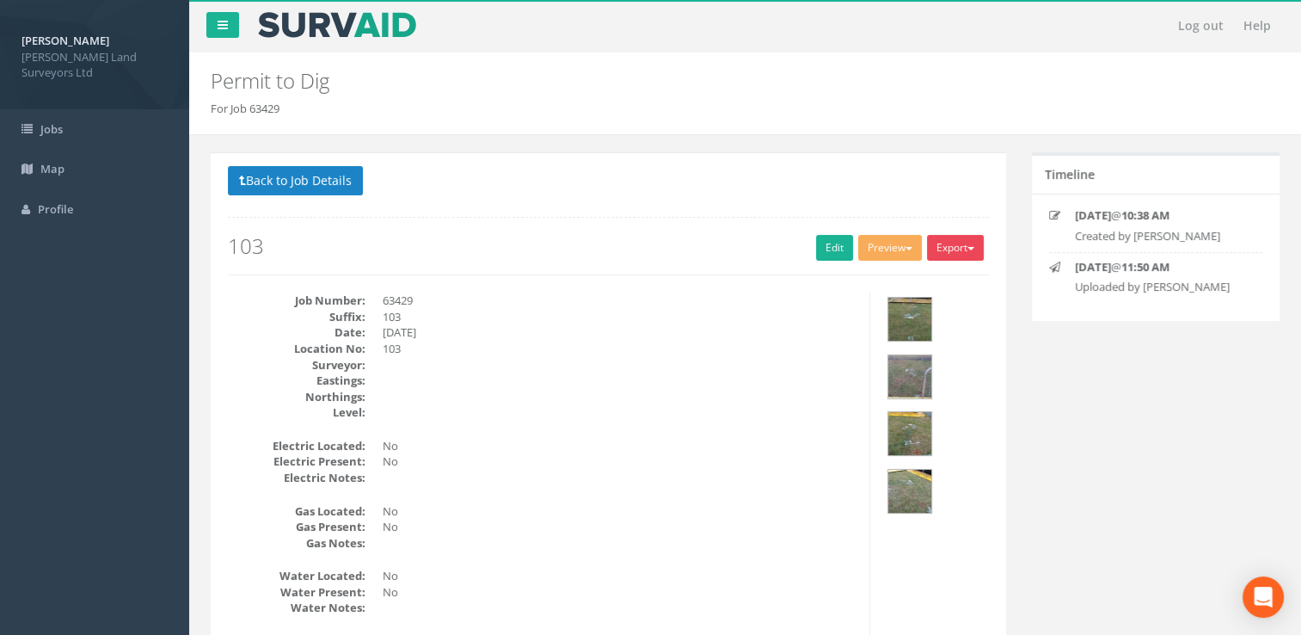
click at [955, 239] on button "Export" at bounding box center [955, 248] width 57 height 26
click at [930, 279] on link "MHLS Permit to Dig" at bounding box center [920, 283] width 131 height 27
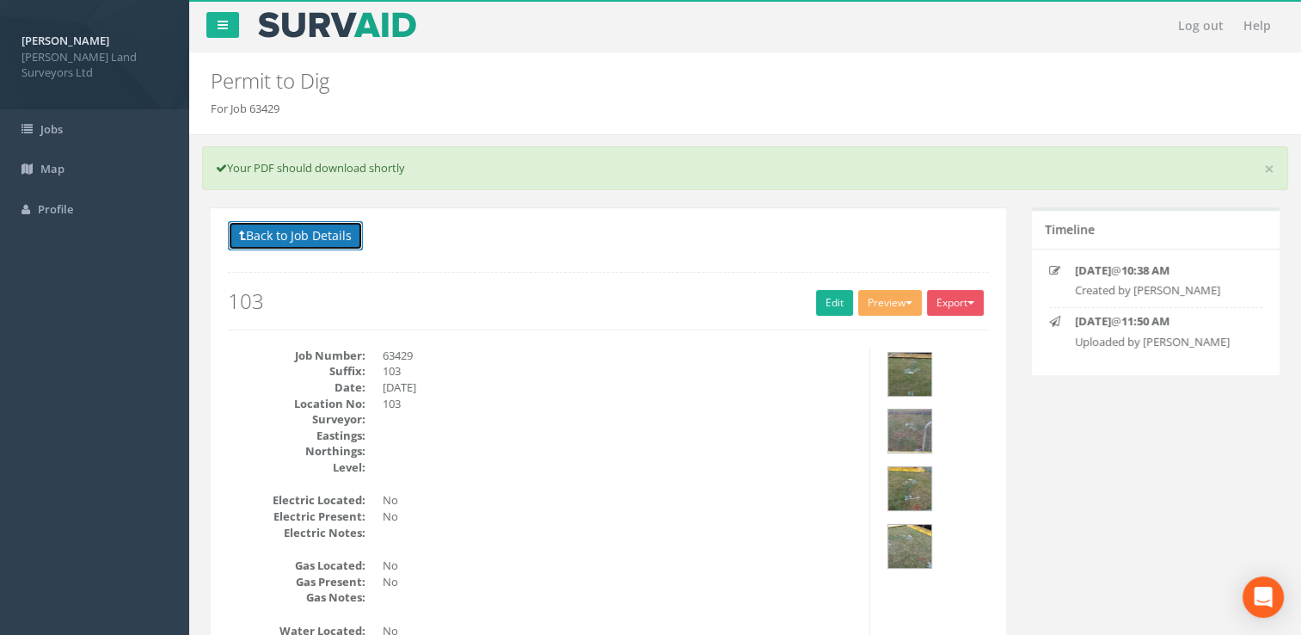
click at [285, 236] on button "Back to Job Details" at bounding box center [295, 235] width 135 height 29
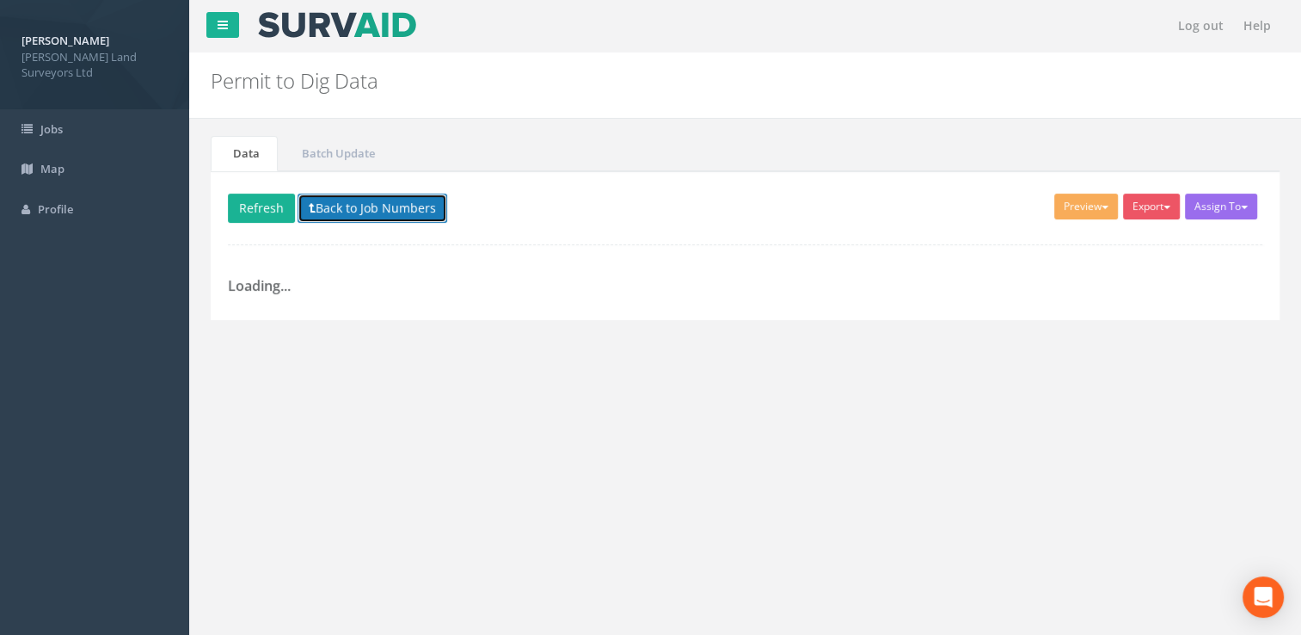
click at [373, 209] on button "Back to Job Numbers" at bounding box center [373, 207] width 150 height 29
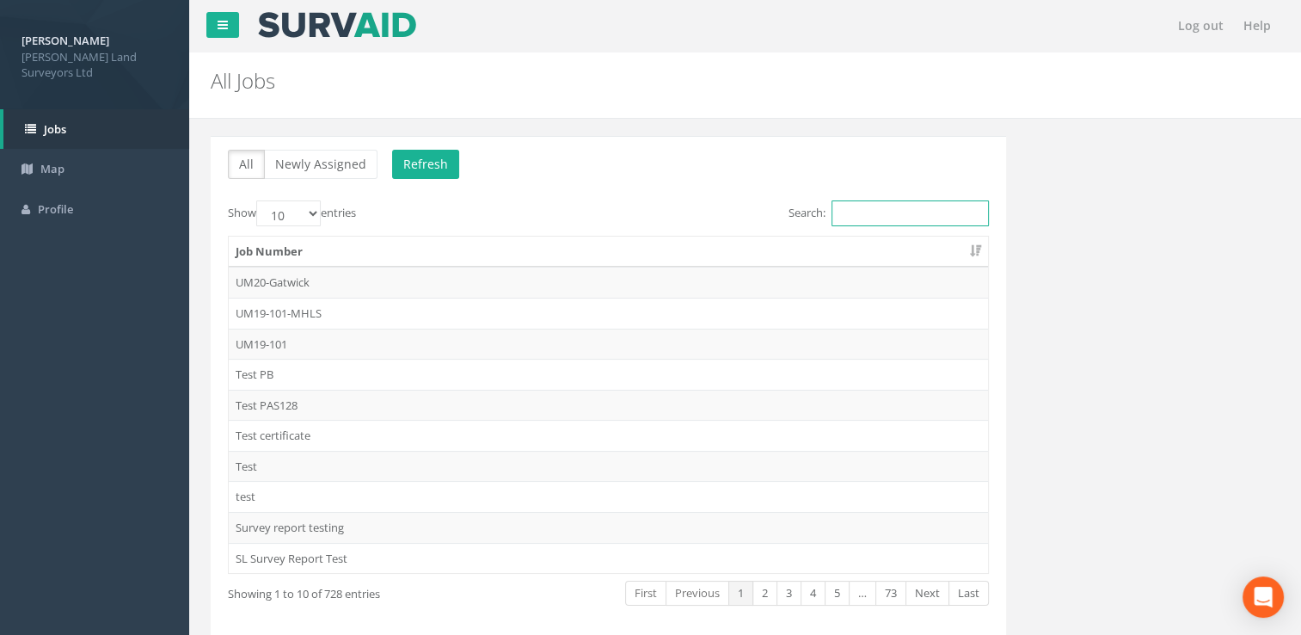
click at [899, 218] on input "Search:" at bounding box center [910, 213] width 157 height 26
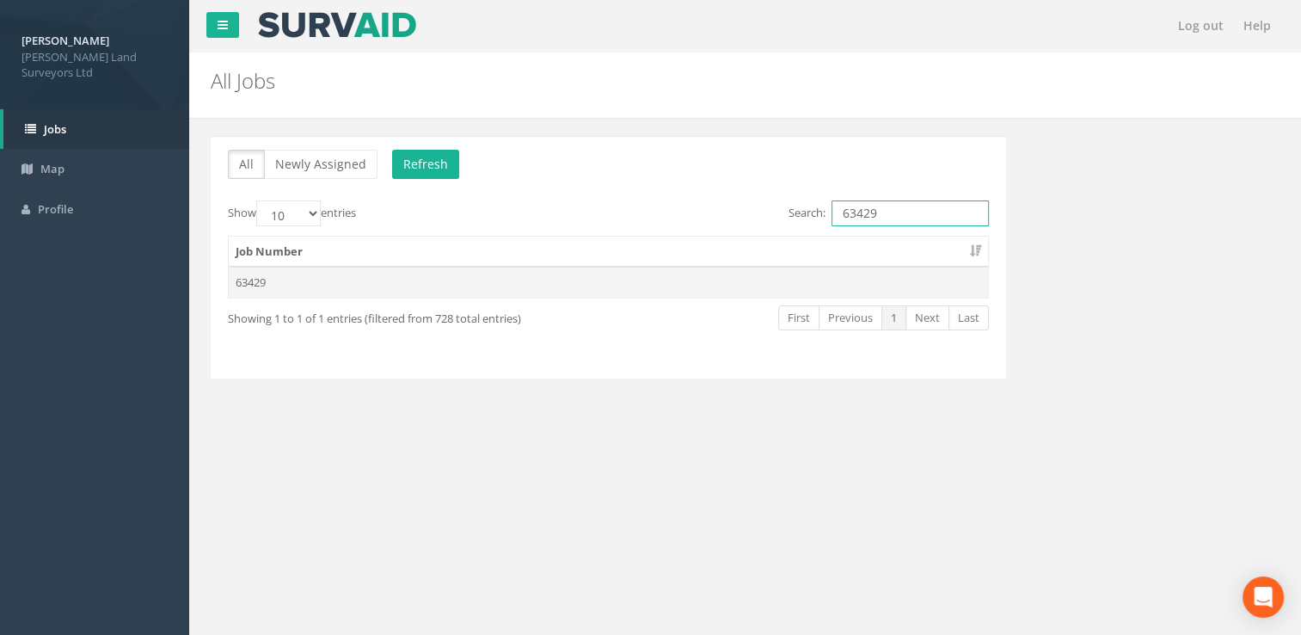
type input "63429"
click at [715, 278] on td "63429" at bounding box center [608, 282] width 759 height 31
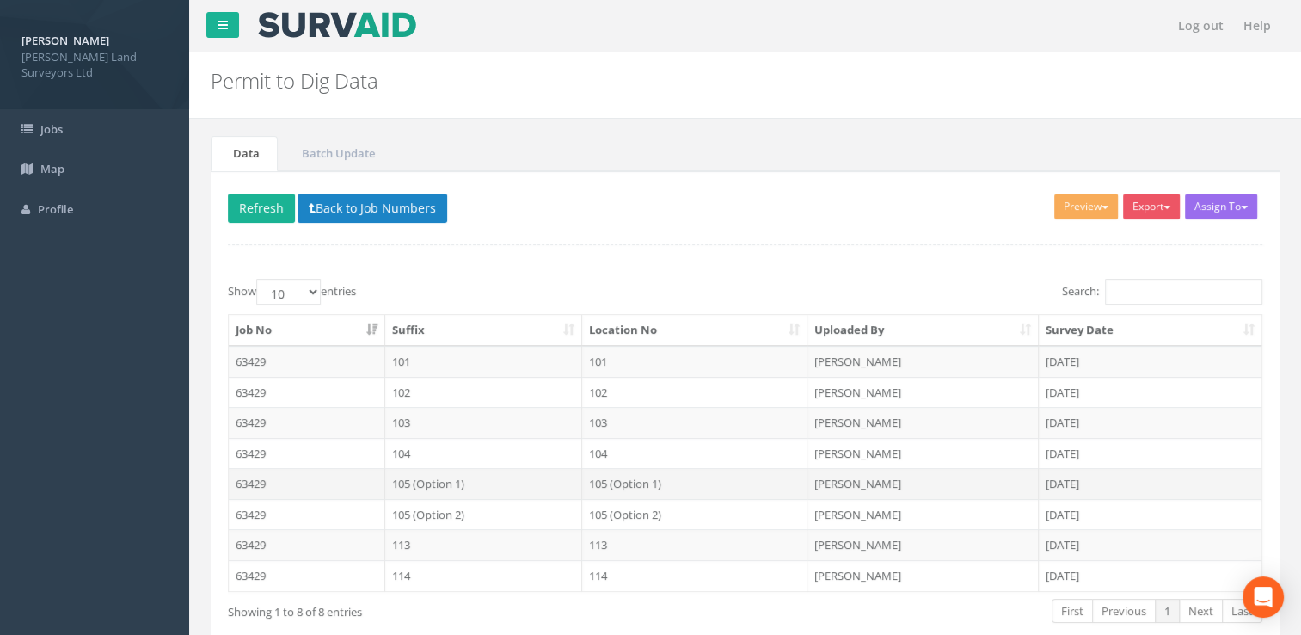
click at [645, 482] on td "105 (Option 1)" at bounding box center [694, 483] width 225 height 31
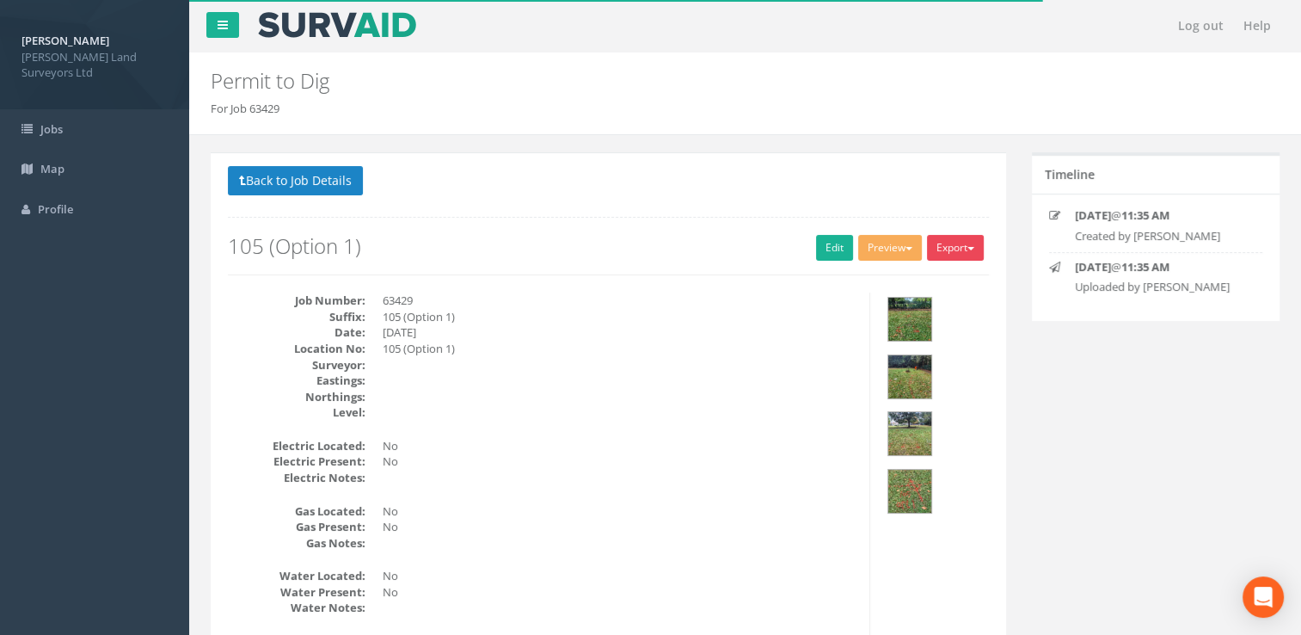
click at [956, 242] on button "Export" at bounding box center [955, 248] width 57 height 26
click at [932, 276] on link "MHLS Permit to Dig" at bounding box center [920, 283] width 131 height 27
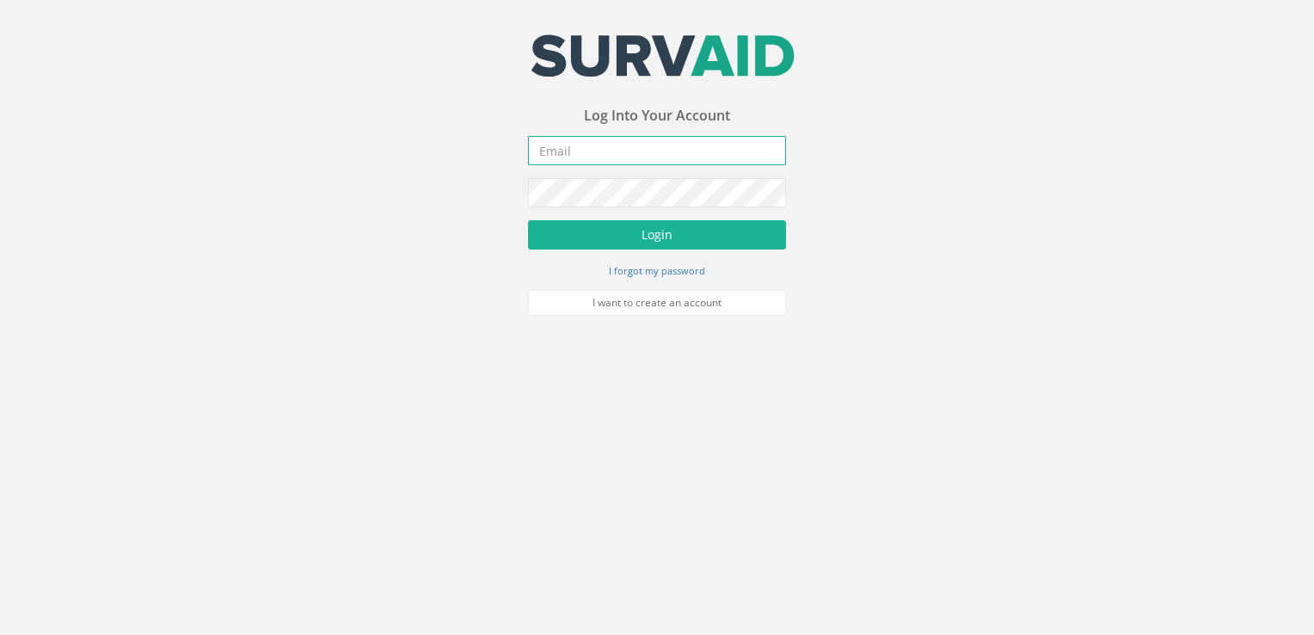
click at [609, 150] on input "email" at bounding box center [657, 150] width 258 height 29
click at [571, 146] on input "email" at bounding box center [657, 150] width 258 height 29
paste input "Steven.Layden@mhls.co.uk"
type input "Steven.Layden@mhls.co.uk"
click at [437, 190] on div "Your email address was sucessfully verified - please login below to continue Yo…" at bounding box center [657, 158] width 1314 height 316
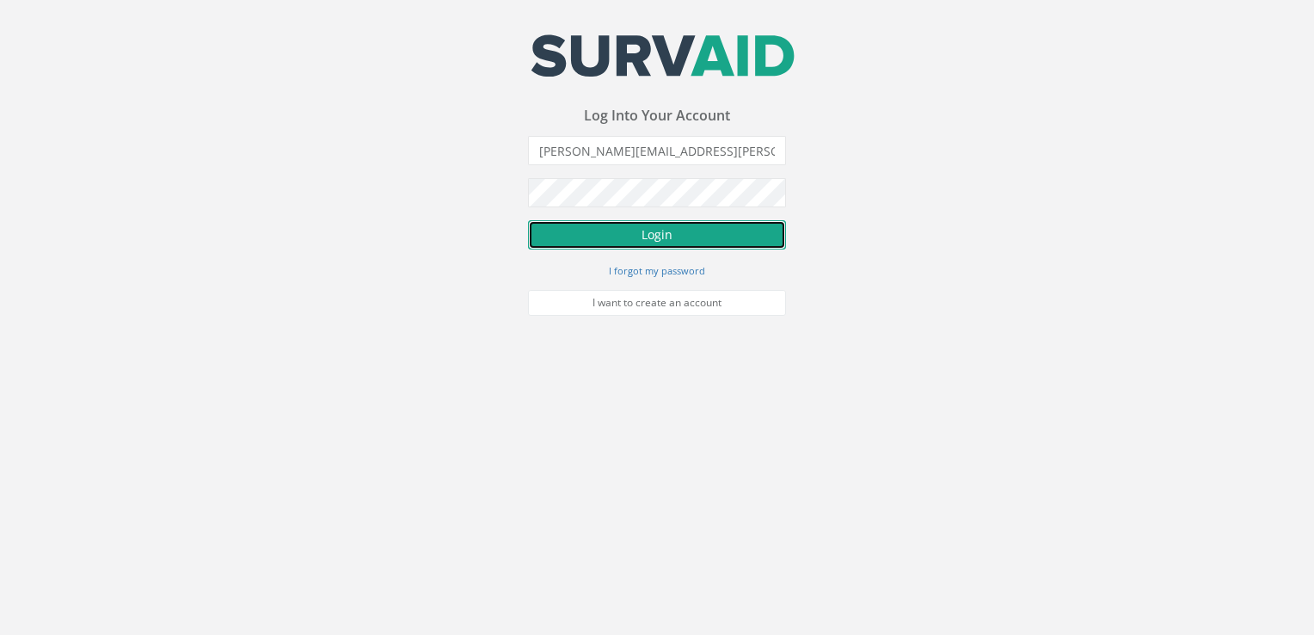
click at [635, 242] on button "Login" at bounding box center [657, 234] width 258 height 29
